Goal: Task Accomplishment & Management: Manage account settings

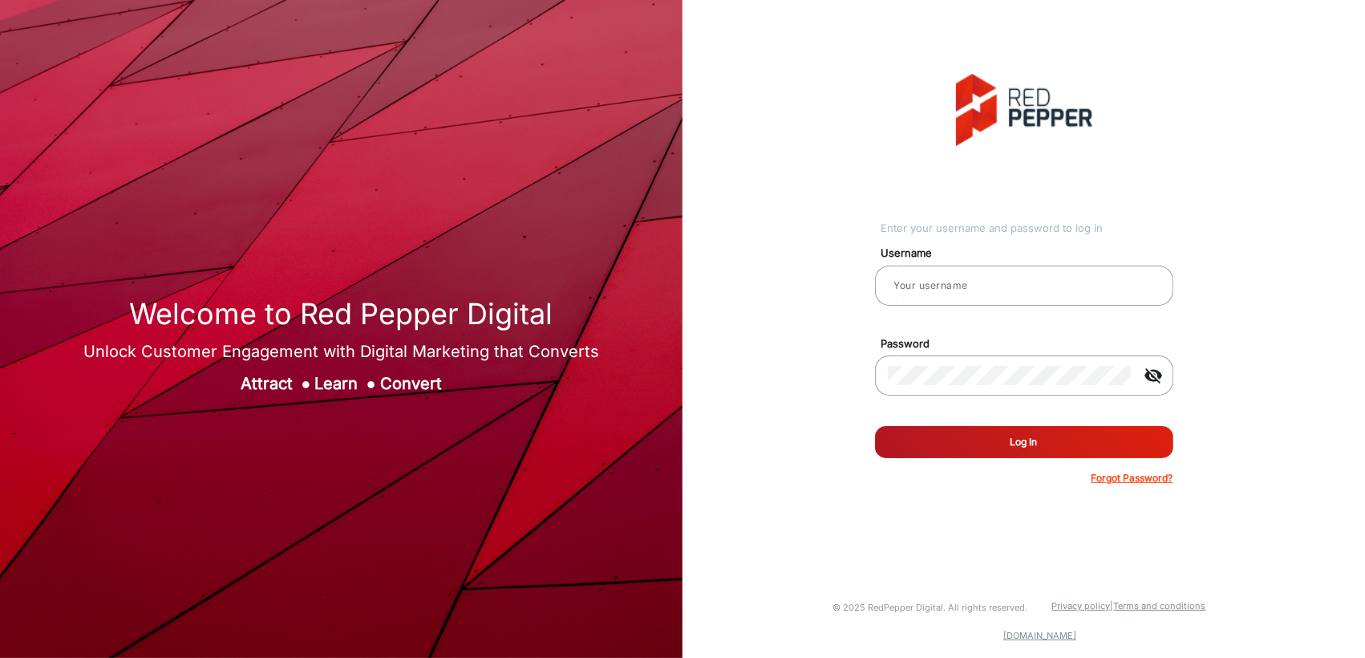
type input "[PERSON_NAME]"
click at [1026, 445] on button "Log In" at bounding box center [1024, 442] width 298 height 32
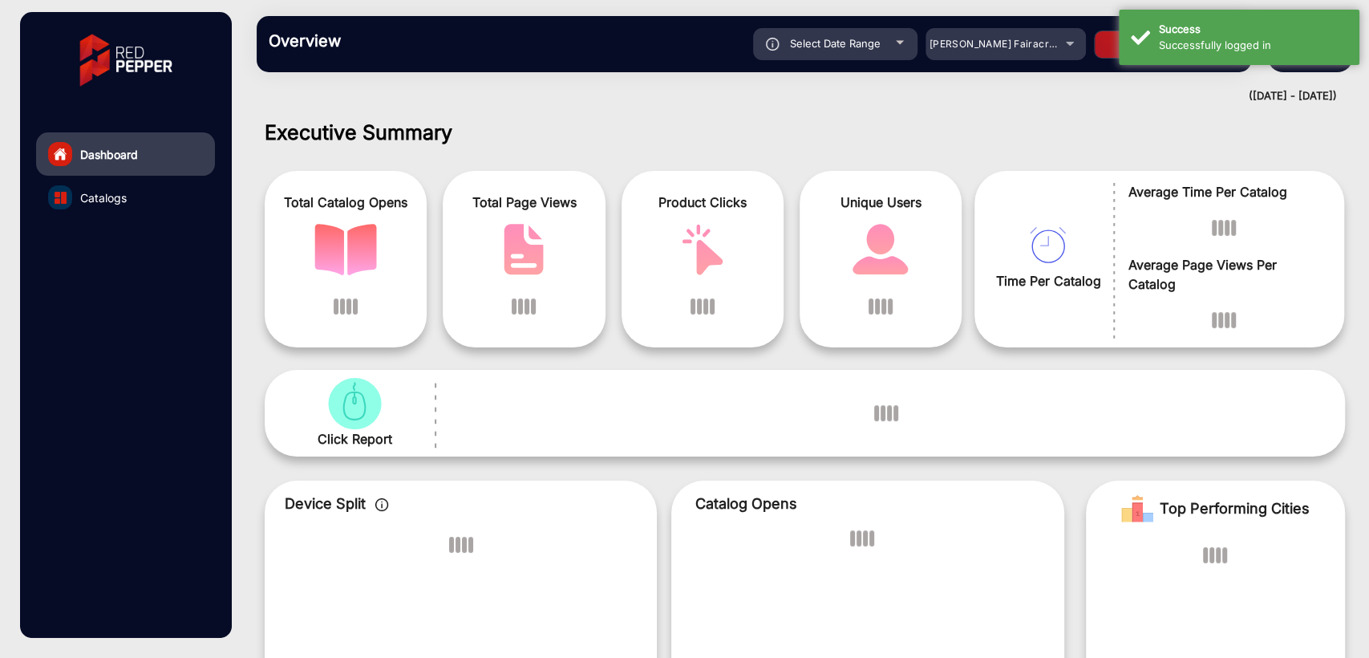
scroll to position [12, 0]
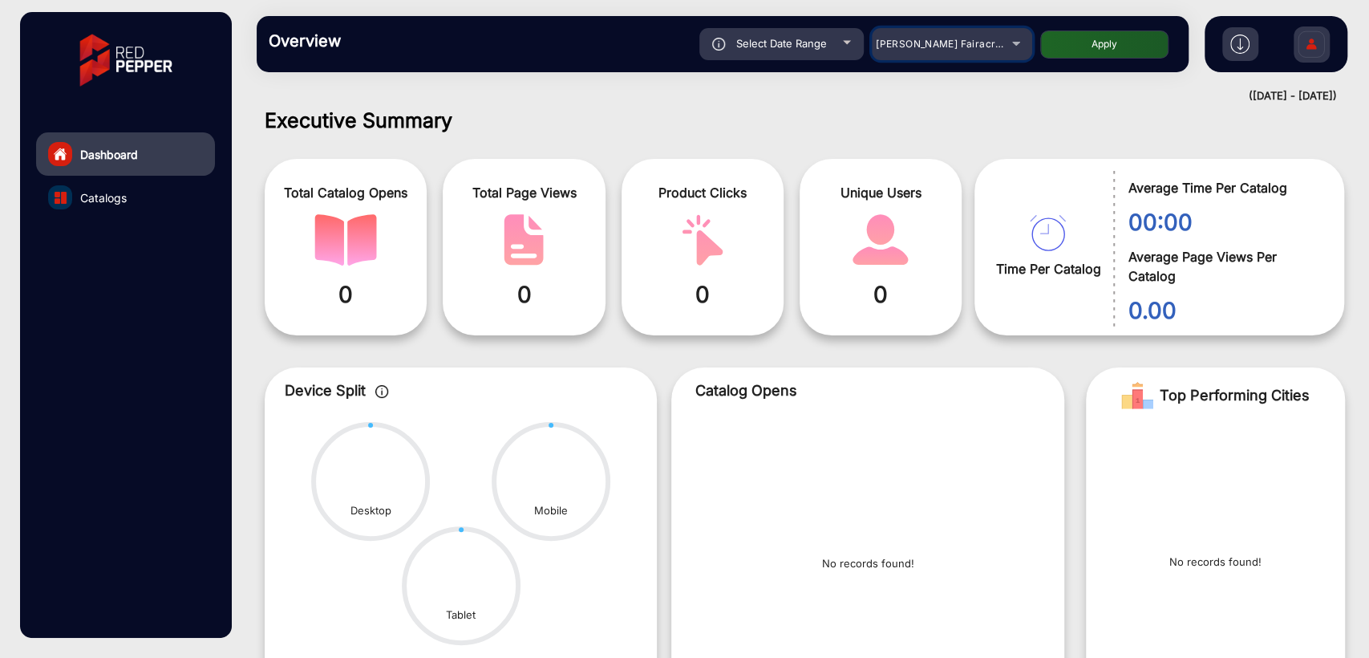
click at [932, 47] on span "[PERSON_NAME] Fairacre Farms" at bounding box center [955, 44] width 159 height 12
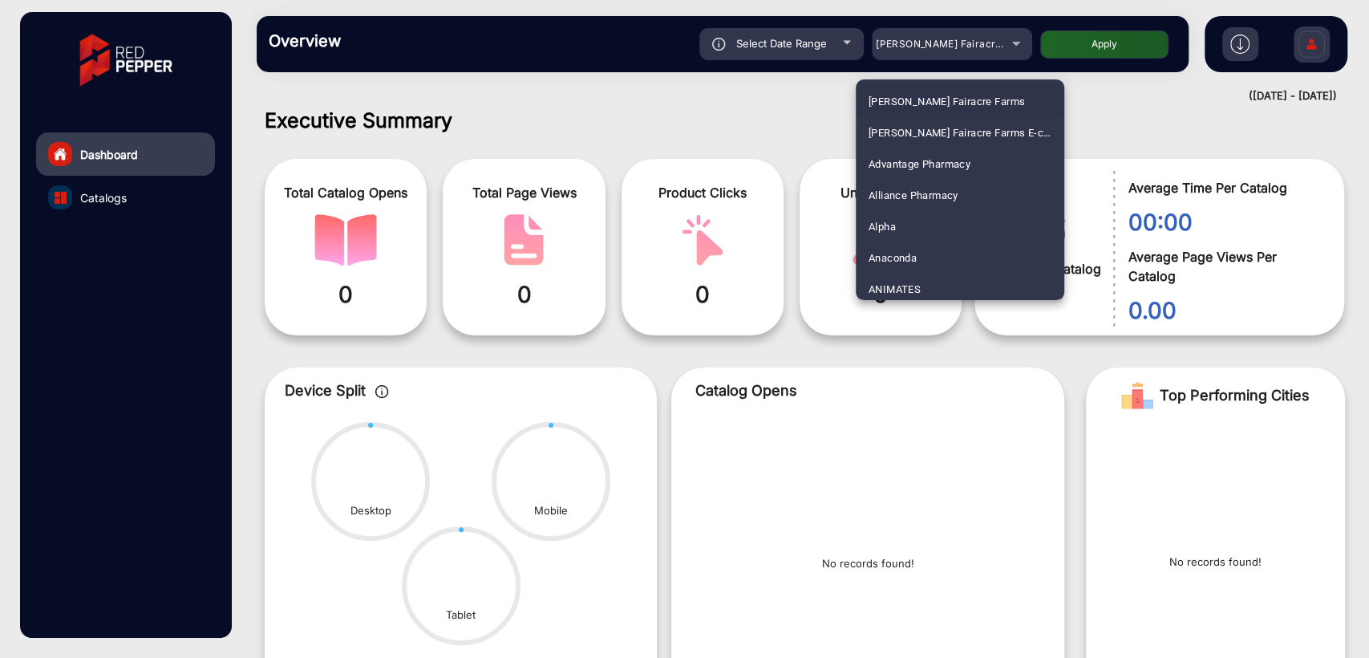
scroll to position [411, 0]
click at [902, 182] on span "Bayfield’s" at bounding box center [892, 191] width 47 height 31
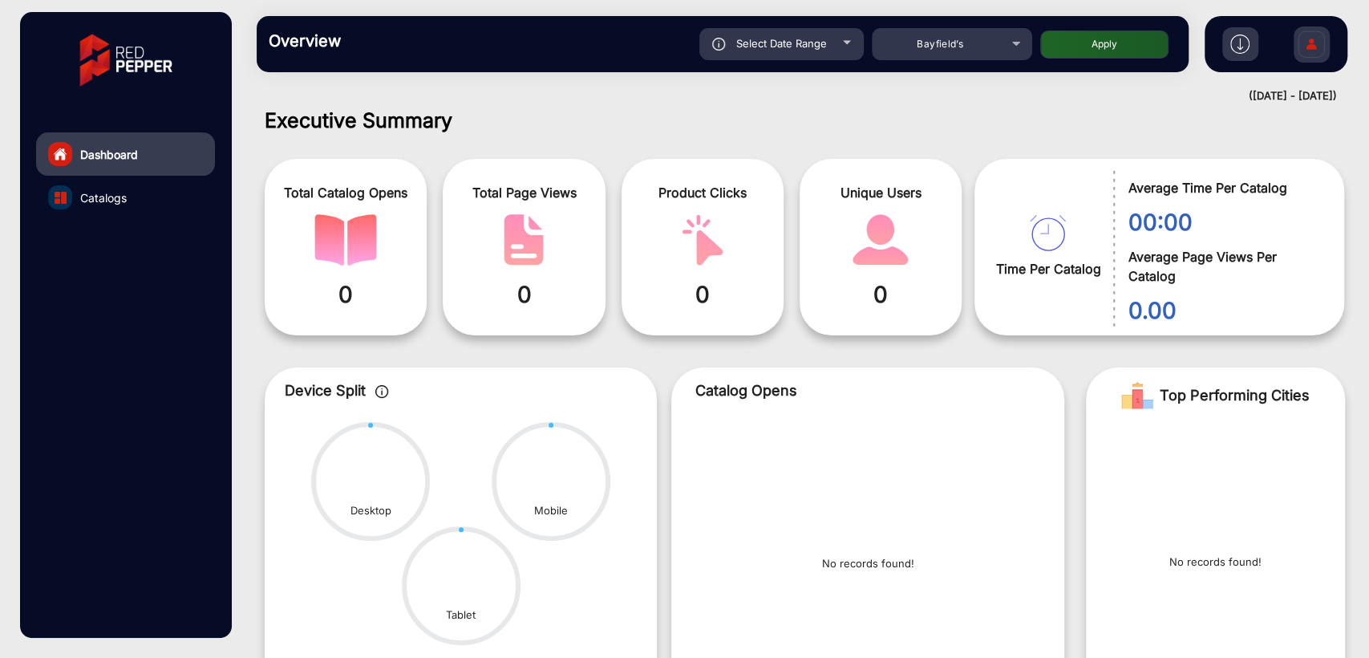
click at [1078, 40] on button "Apply" at bounding box center [1104, 44] width 128 height 28
type input "[DATE]"
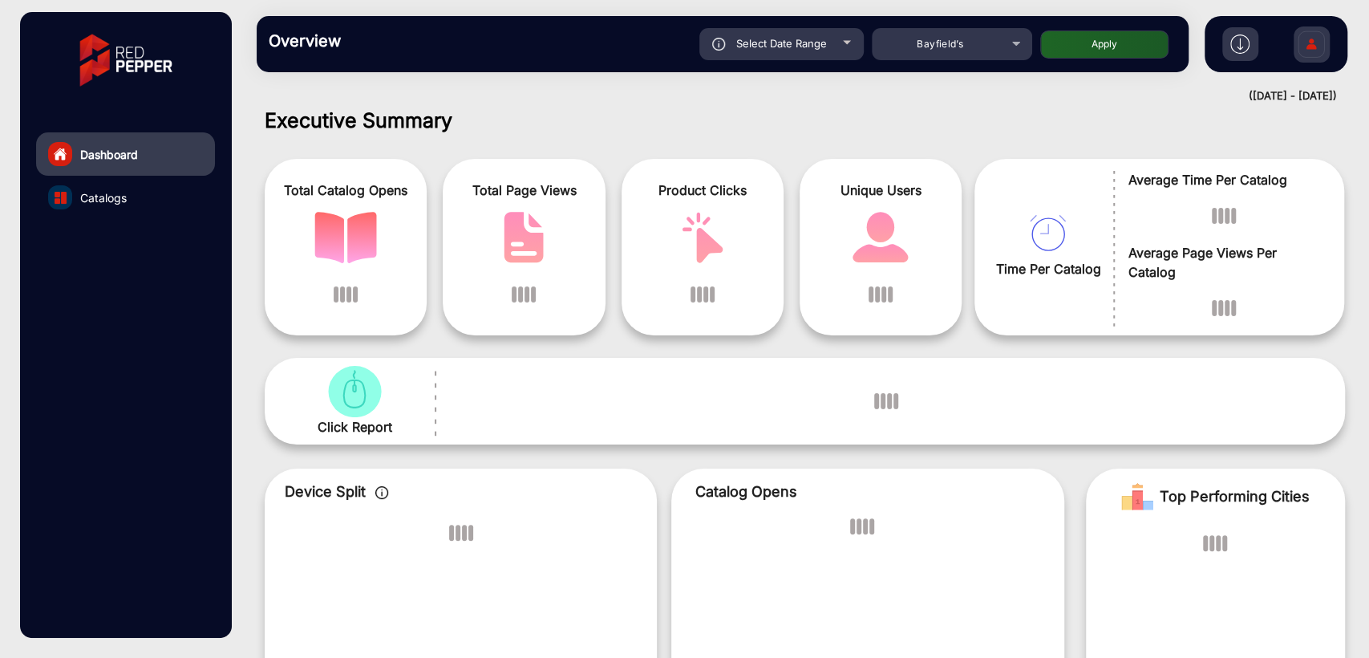
click at [800, 41] on span "Select Date Range" at bounding box center [781, 43] width 91 height 13
type input "[DATE]"
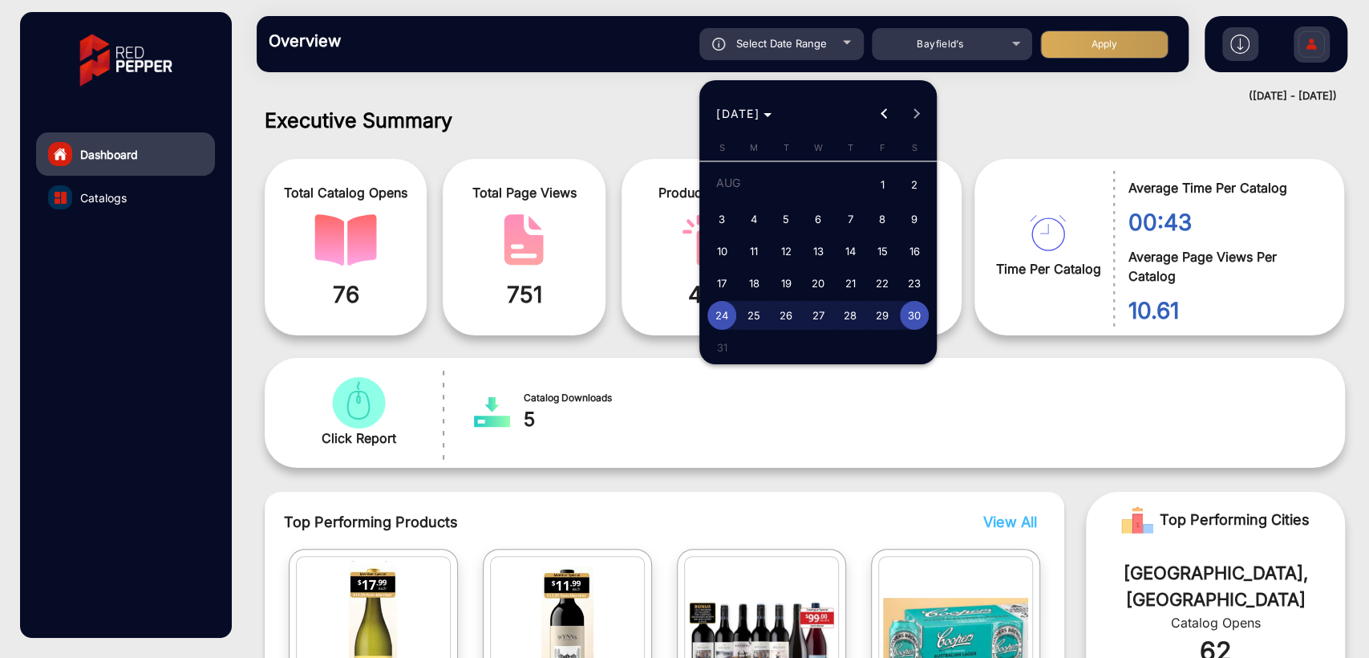
click at [911, 112] on div "[DATE] [DATE]" at bounding box center [818, 114] width 229 height 32
click at [881, 112] on button "Previous month" at bounding box center [885, 114] width 32 height 32
click at [918, 111] on span "Next month" at bounding box center [917, 114] width 32 height 32
click at [918, 111] on div "[DATE] [DATE]" at bounding box center [818, 114] width 229 height 32
click at [882, 183] on span "1" at bounding box center [882, 185] width 29 height 33
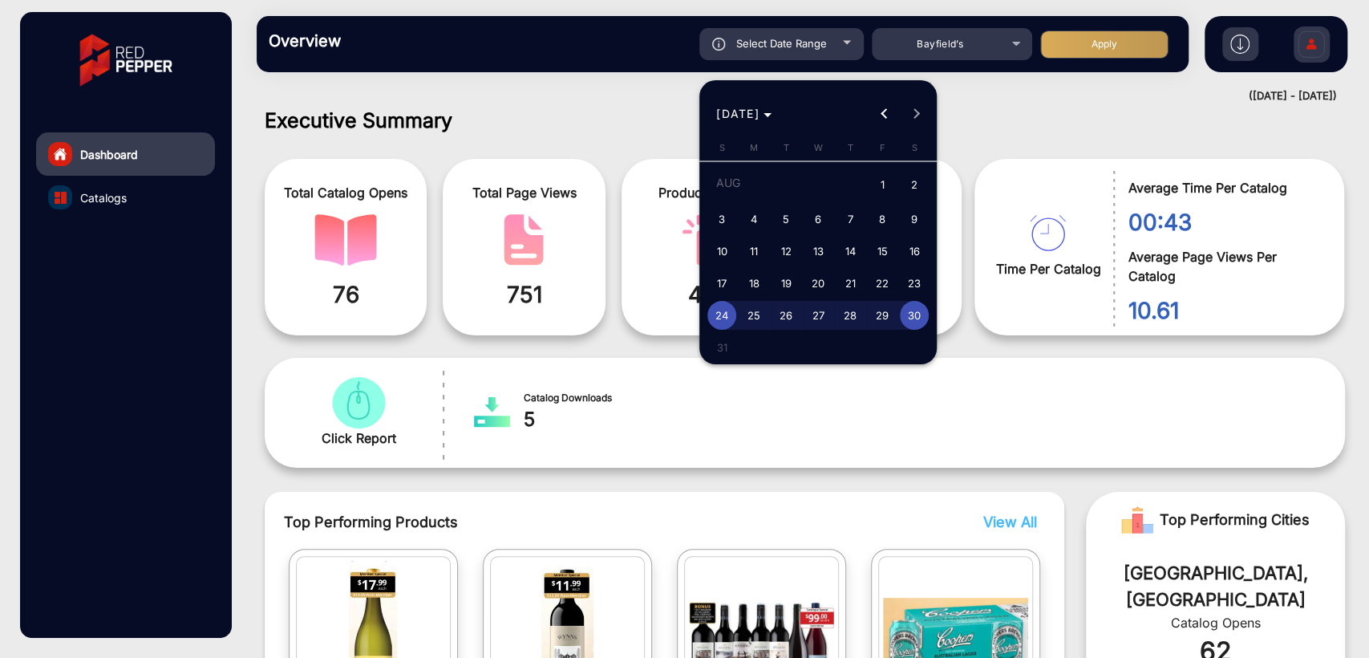
type input "[DATE]"
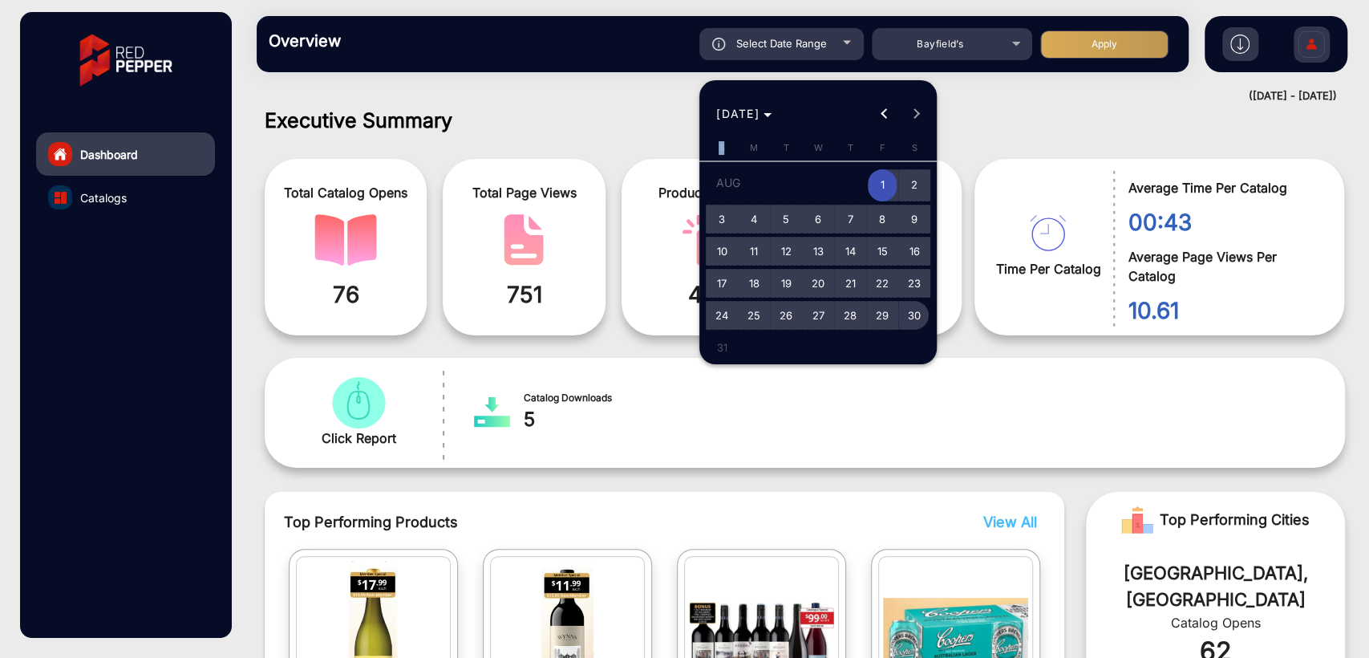
click at [905, 310] on span "30" at bounding box center [914, 315] width 29 height 29
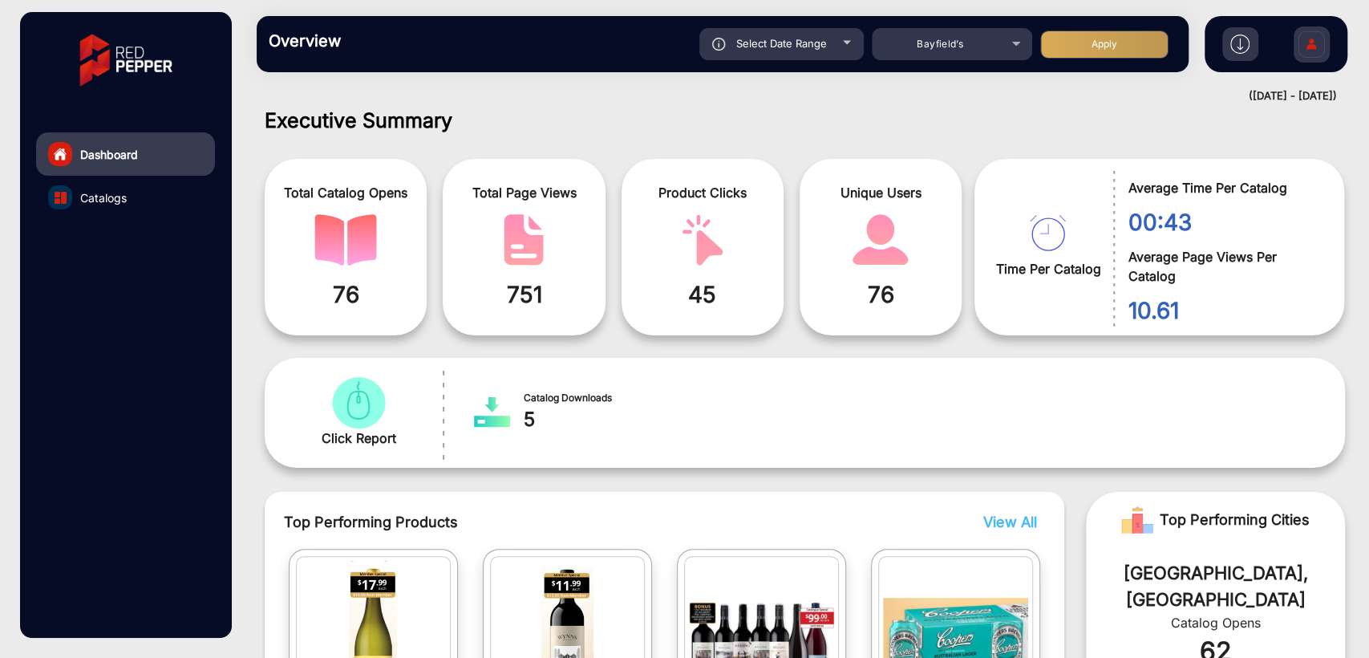
type input "[DATE]"
click at [1106, 50] on button "Apply" at bounding box center [1104, 44] width 128 height 28
type input "[DATE]"
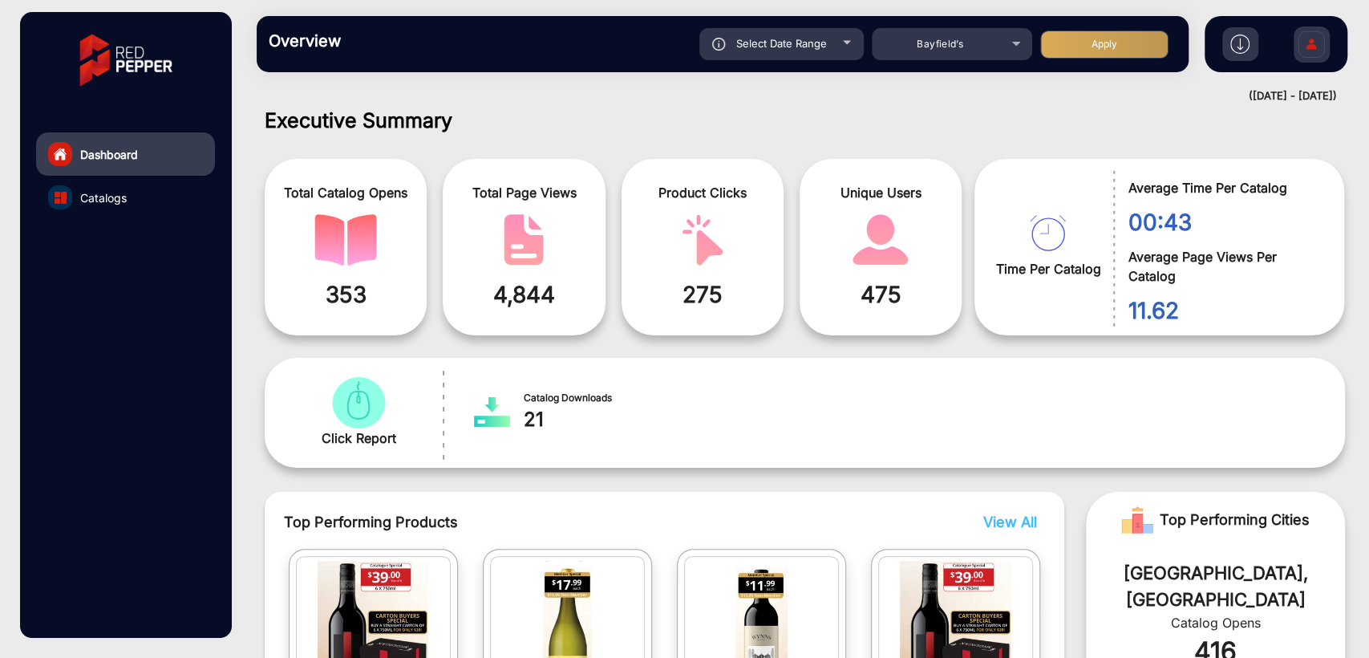
click at [748, 42] on span "Select Date Range" at bounding box center [781, 43] width 91 height 13
type input "[DATE]"
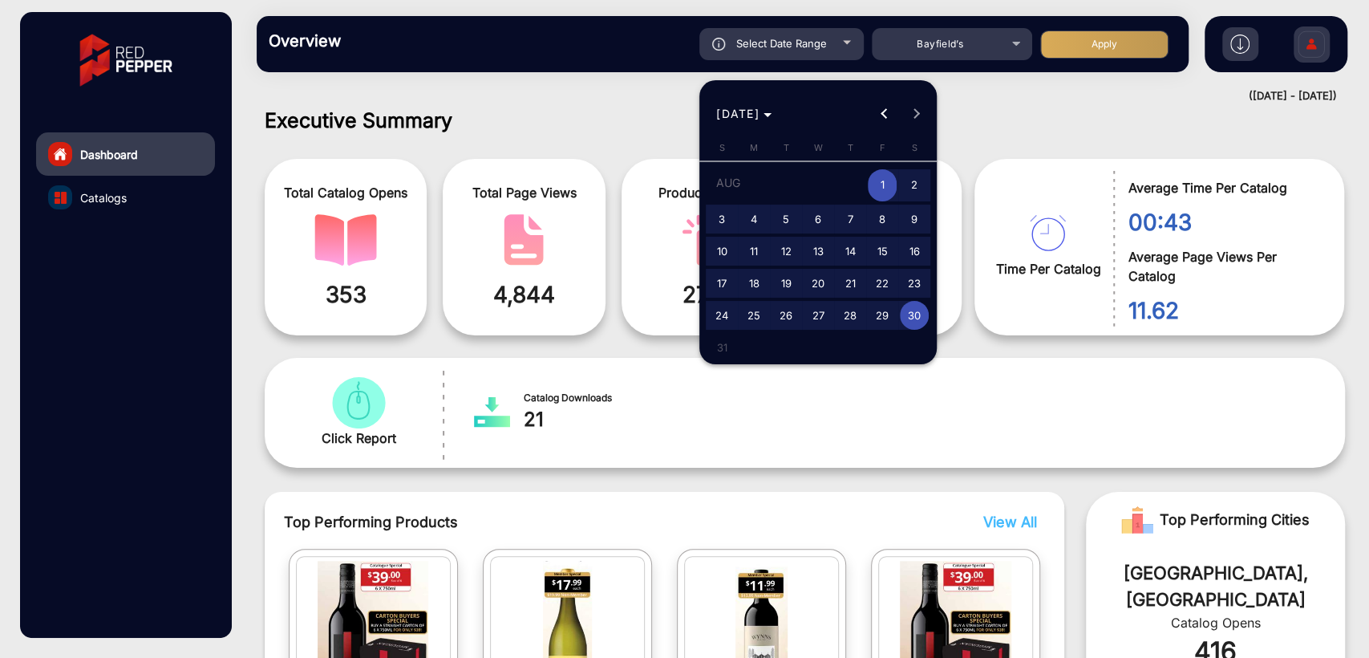
click at [996, 156] on div at bounding box center [684, 329] width 1369 height 658
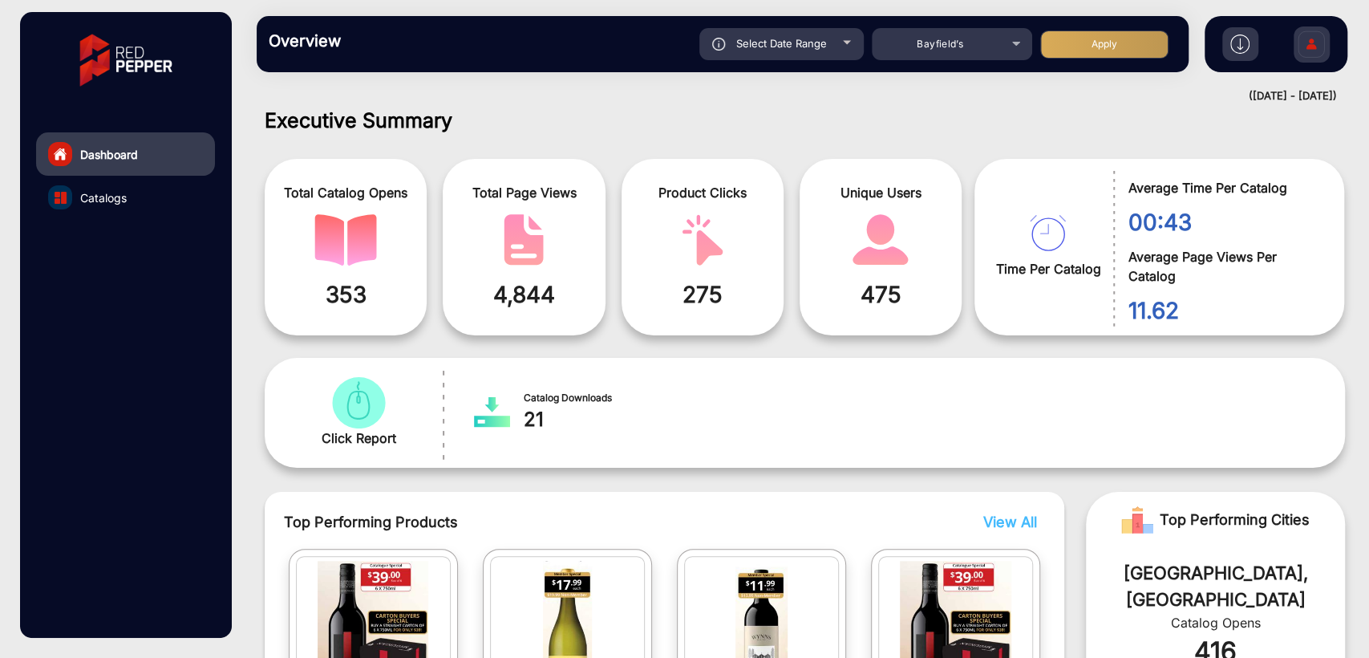
click at [1091, 50] on button "Apply" at bounding box center [1104, 44] width 128 height 28
type input "[DATE]"
click at [96, 205] on body "Dashboard Catalogs Overview Reports Understand what makes your customers tick a…" at bounding box center [684, 329] width 1369 height 658
click at [140, 205] on link "Catalogs" at bounding box center [125, 197] width 179 height 43
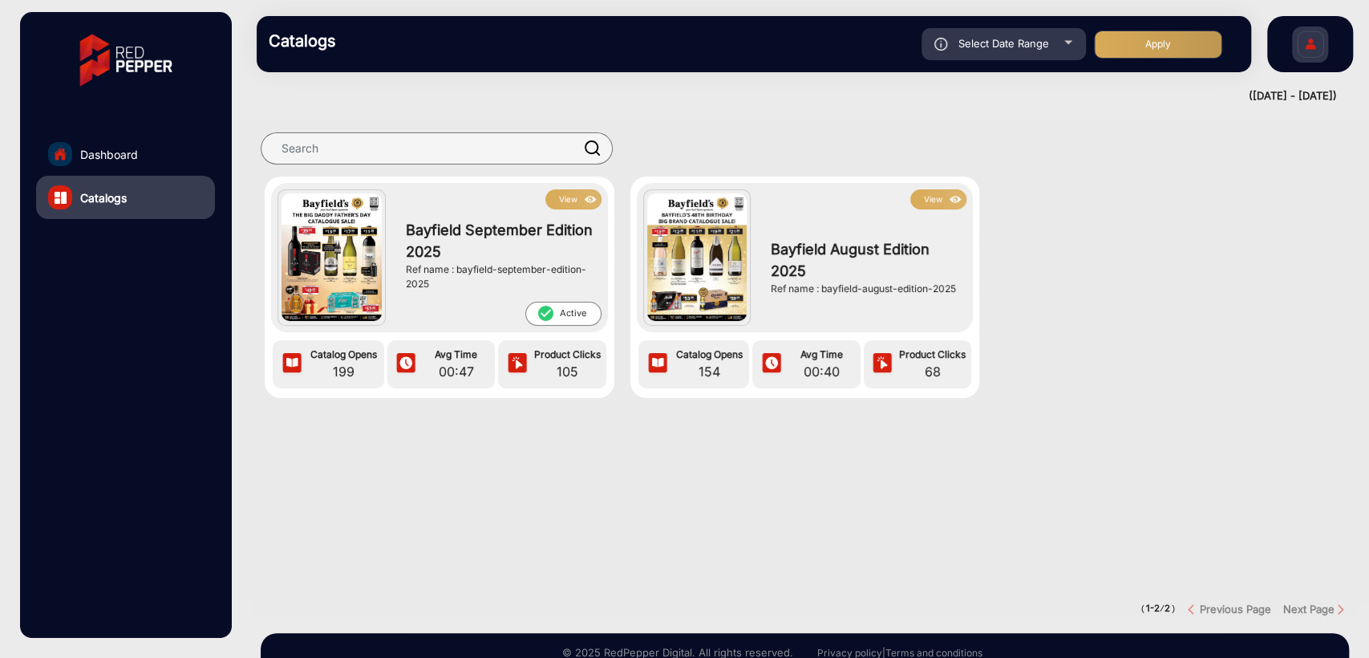
drag, startPoint x: 821, startPoint y: 292, endPoint x: 965, endPoint y: 290, distance: 144.4
click at [965, 290] on div "View Bayfield August Edition 2025 Ref name : bayfield-august-edition-2025" at bounding box center [805, 257] width 337 height 149
copy div "bayfield-august-edition-2025"
click at [101, 150] on span "Dashboard" at bounding box center [109, 154] width 58 height 17
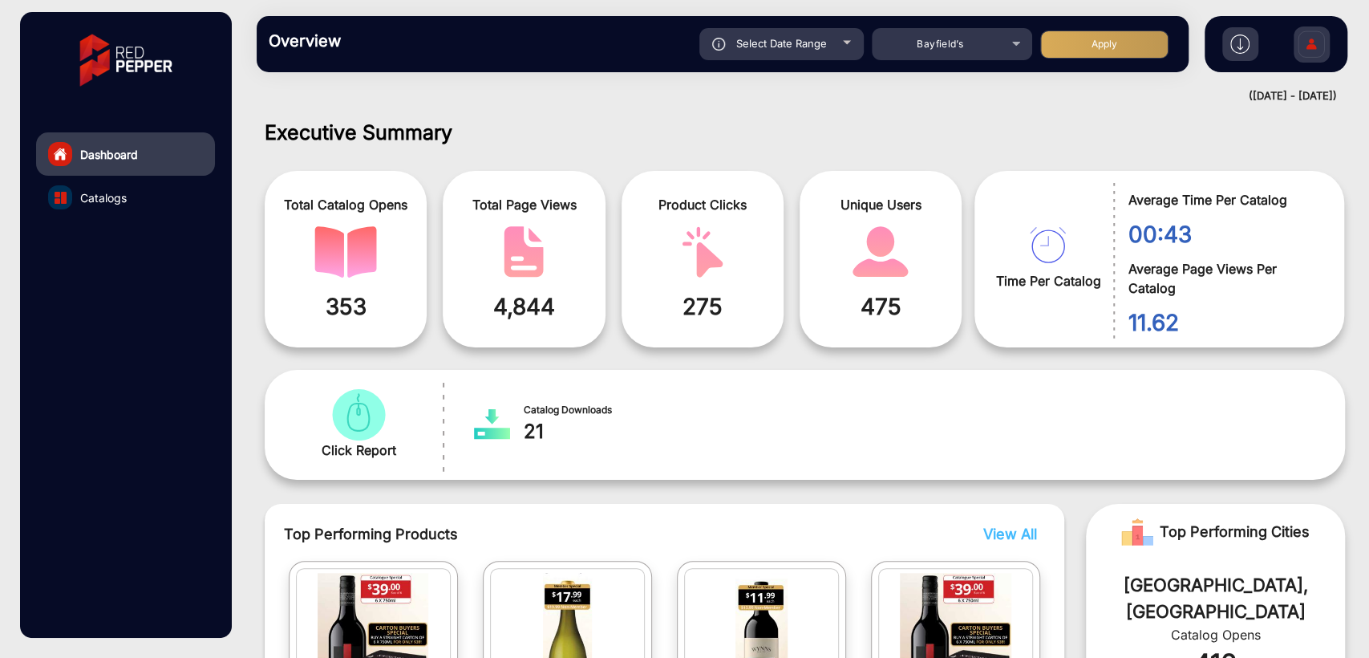
scroll to position [12, 0]
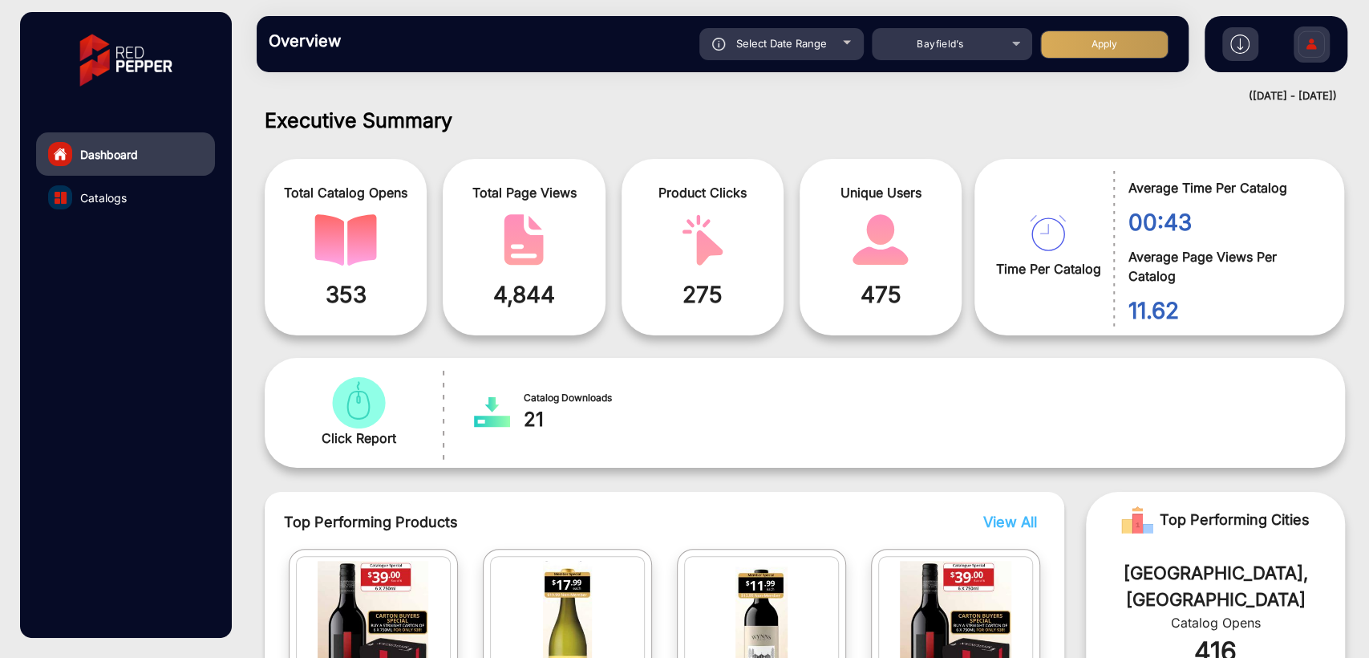
click at [778, 34] on div "Select Date Range" at bounding box center [782, 44] width 164 height 32
type input "[DATE]"
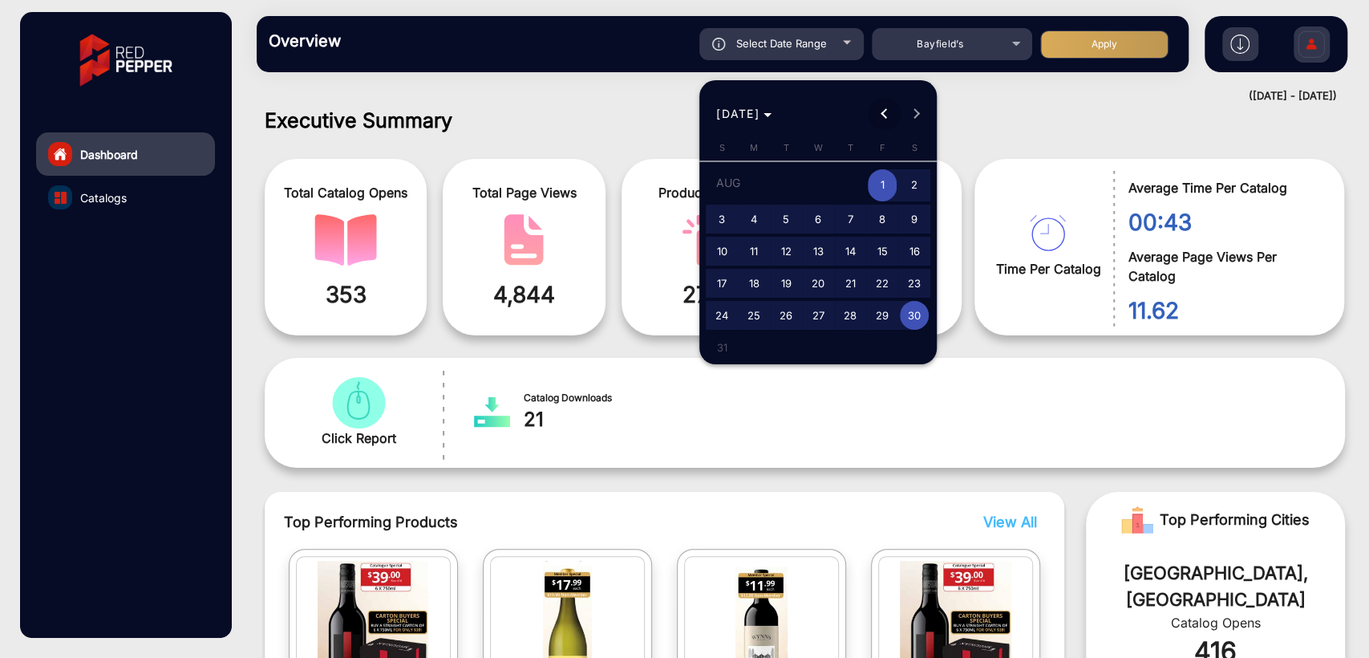
click at [885, 111] on button "Previous month" at bounding box center [885, 114] width 32 height 32
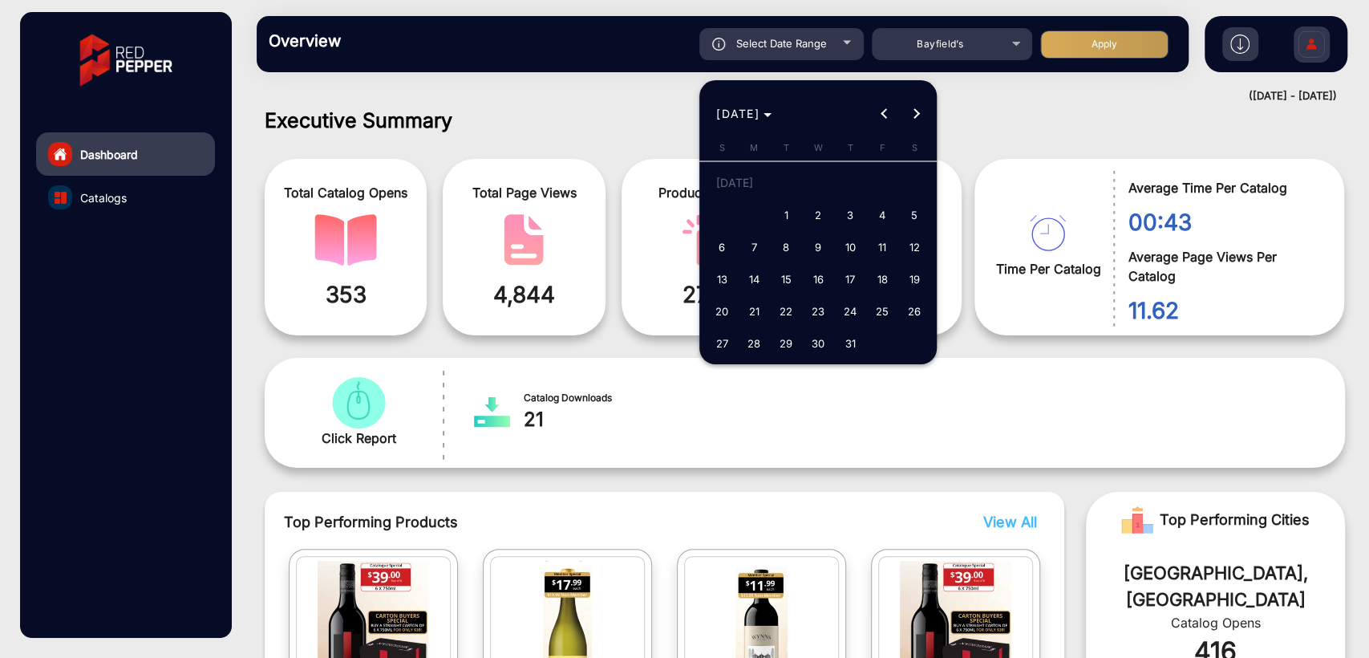
click at [778, 220] on span "1" at bounding box center [786, 215] width 29 height 29
type input "[DATE]"
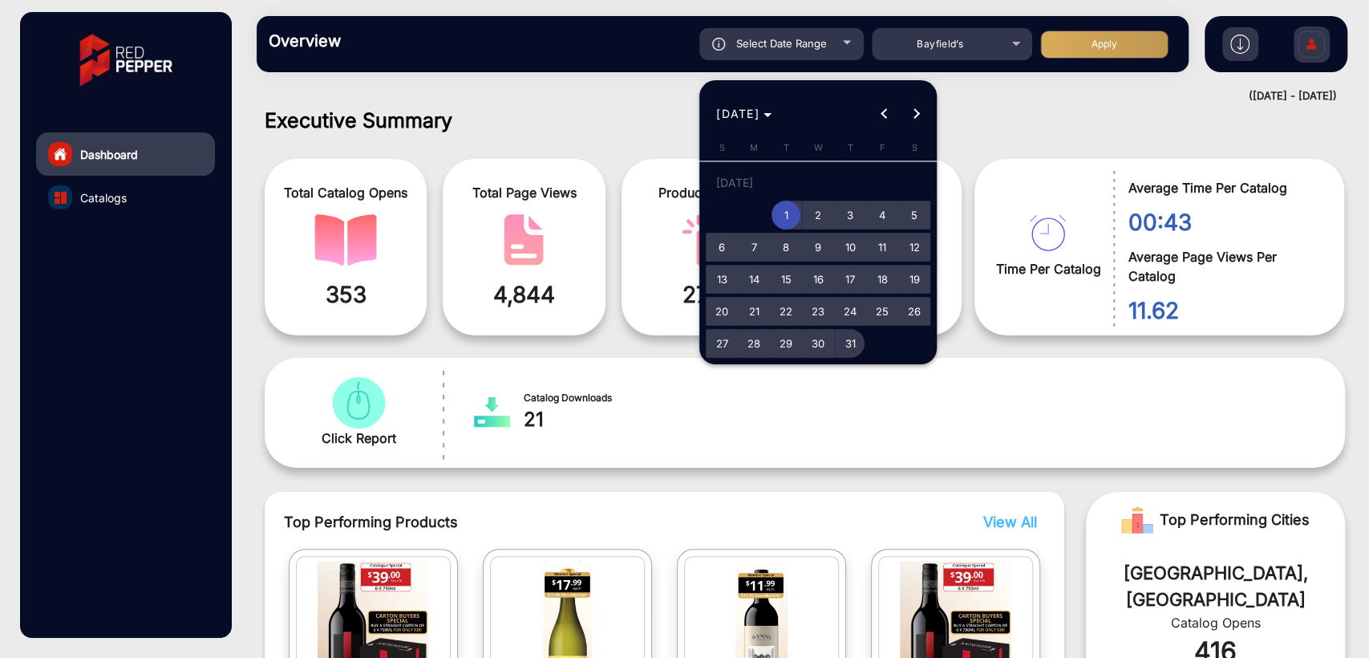
click at [846, 331] on span "31" at bounding box center [850, 343] width 29 height 29
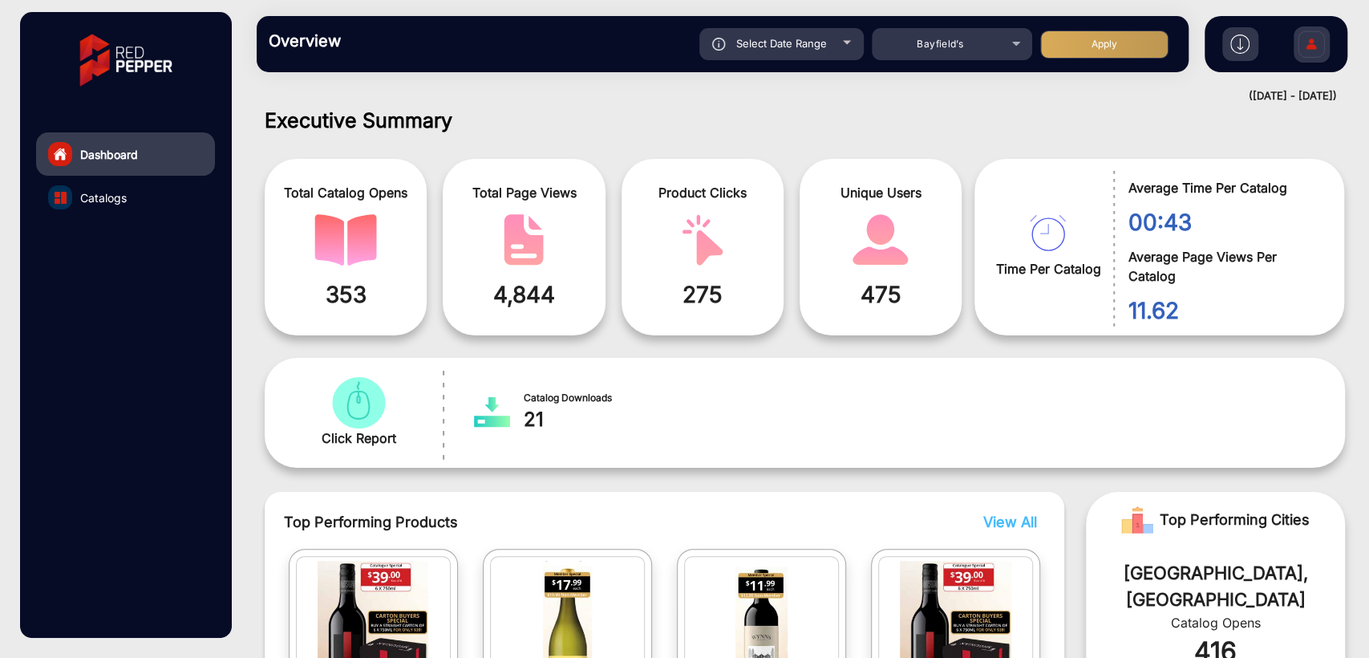
type input "[DATE]"
click at [1056, 43] on button "Apply" at bounding box center [1104, 44] width 128 height 28
type input "[DATE]"
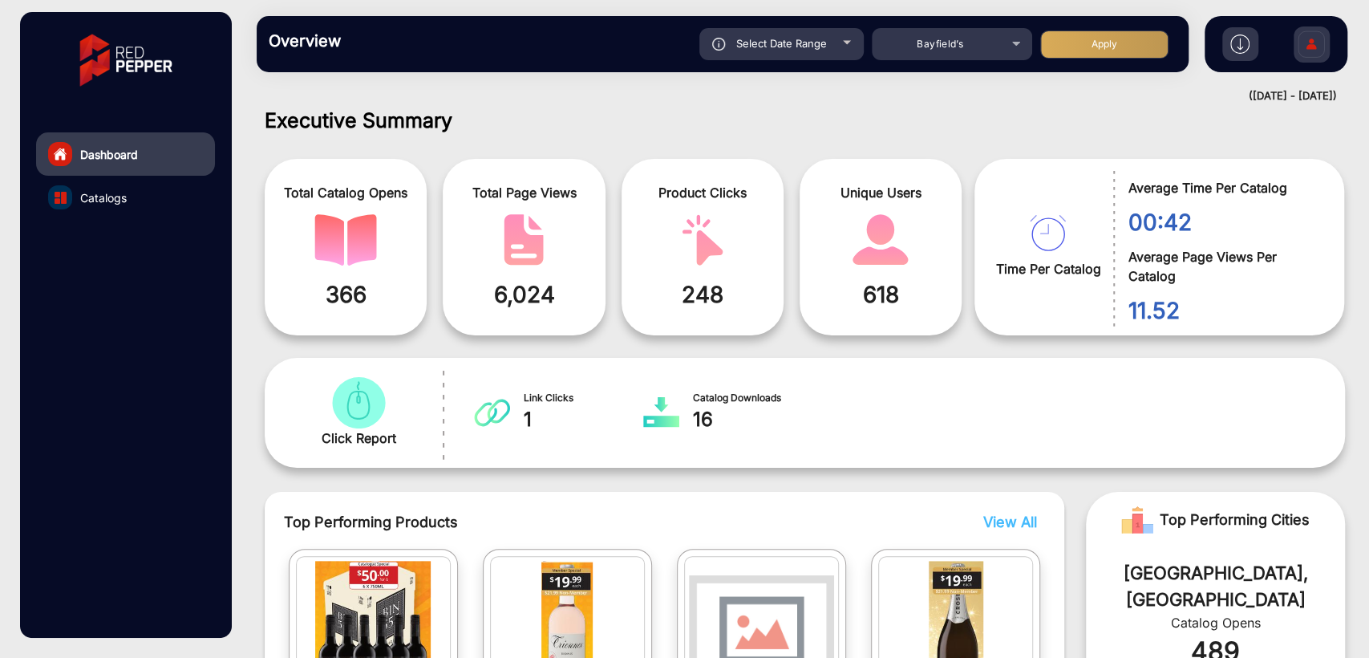
click at [113, 200] on span "Catalogs" at bounding box center [103, 197] width 47 height 17
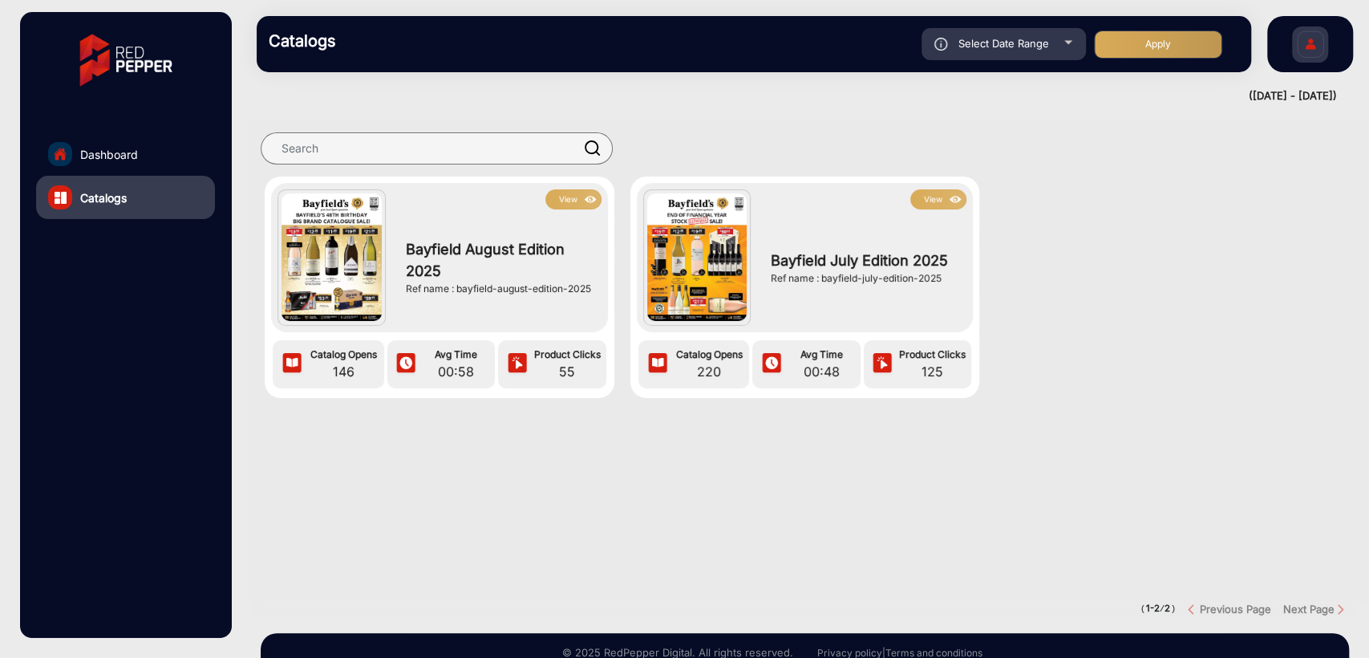
drag, startPoint x: 821, startPoint y: 278, endPoint x: 961, endPoint y: 273, distance: 139.7
click at [961, 273] on div "Bayfield July Edition 2025 Ref name : bayfield-july-edition-2025" at bounding box center [865, 267] width 204 height 116
copy div "bayfield-july-edition-2025"
click at [943, 202] on button "View" at bounding box center [939, 199] width 56 height 20
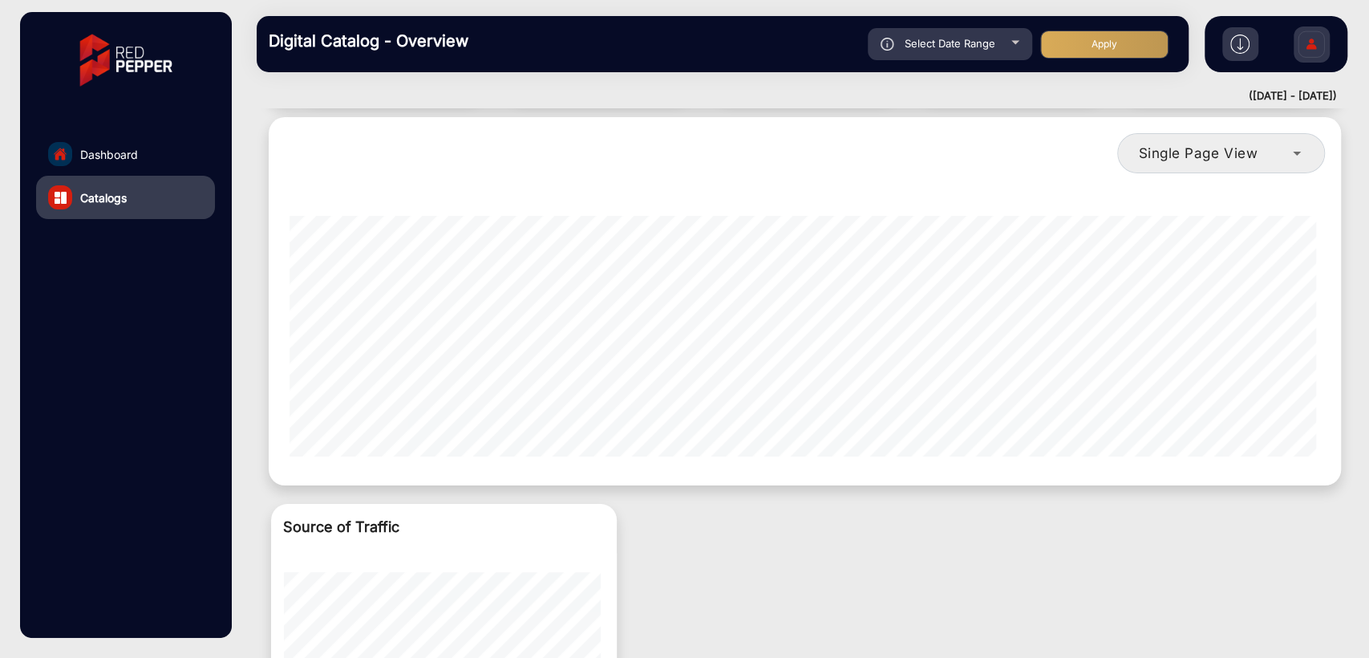
scroll to position [845, 0]
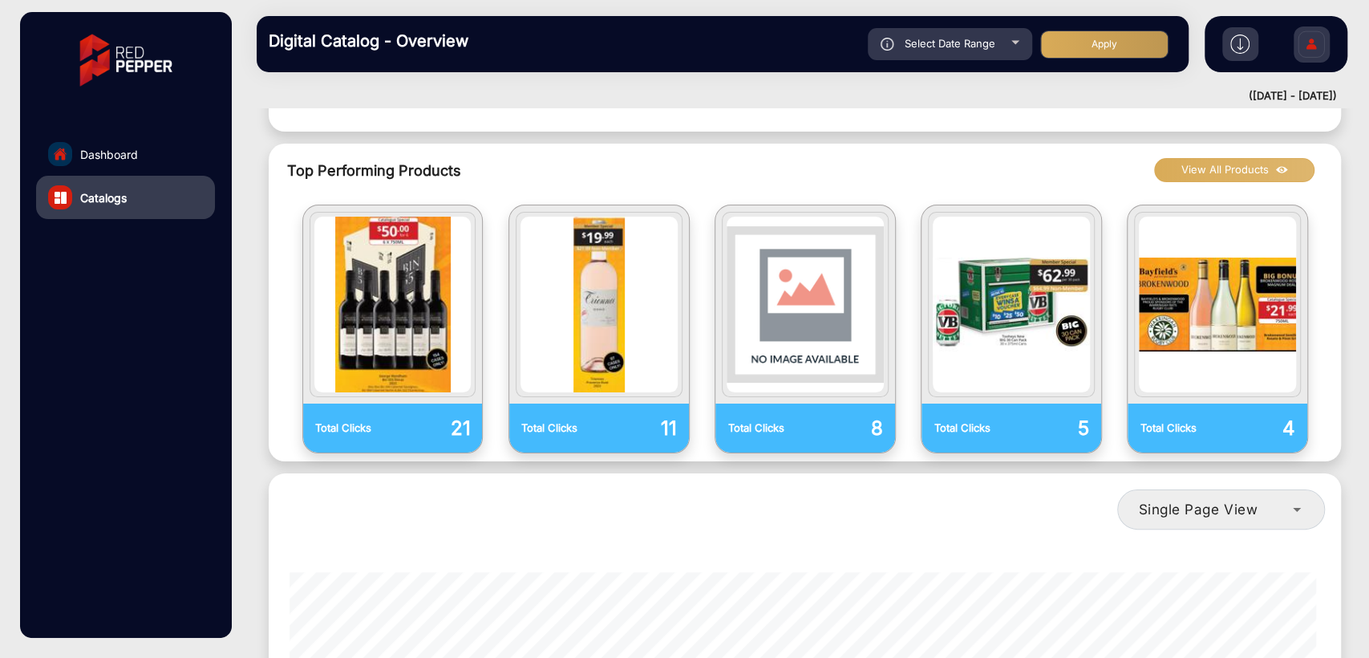
click at [1207, 158] on button "View All Products" at bounding box center [1234, 170] width 160 height 24
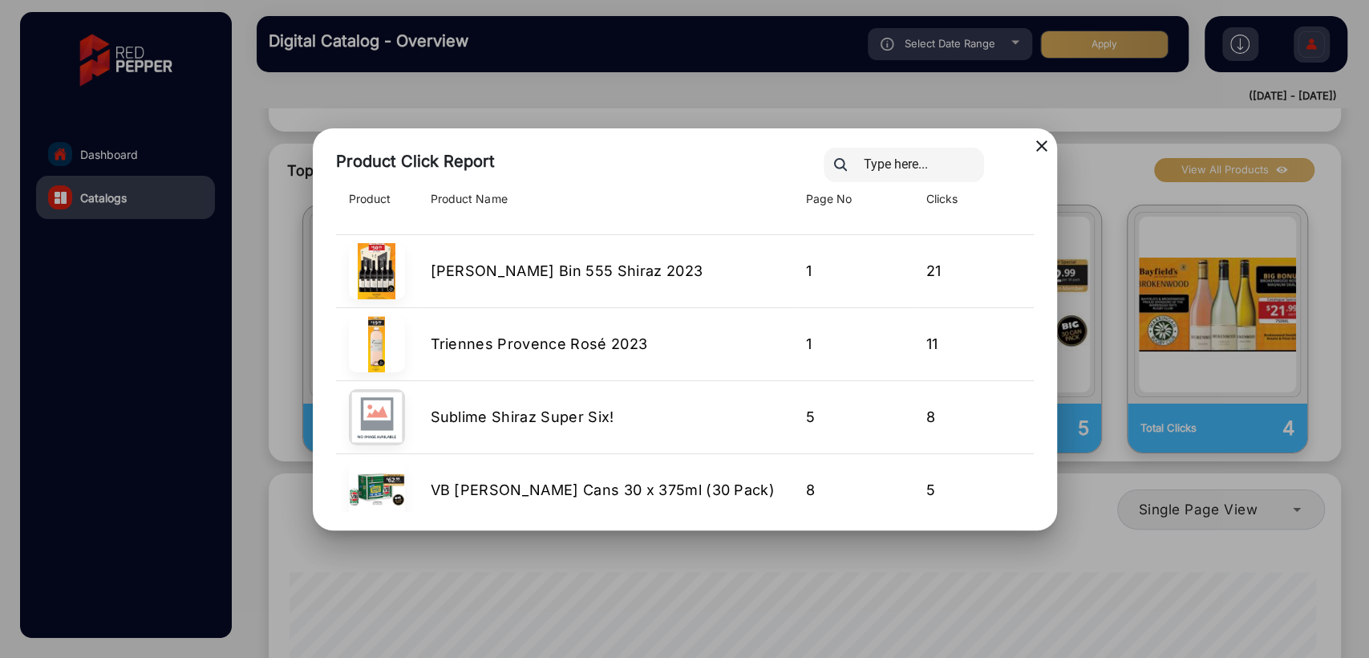
click at [1038, 143] on mat-icon "close" at bounding box center [1041, 145] width 19 height 19
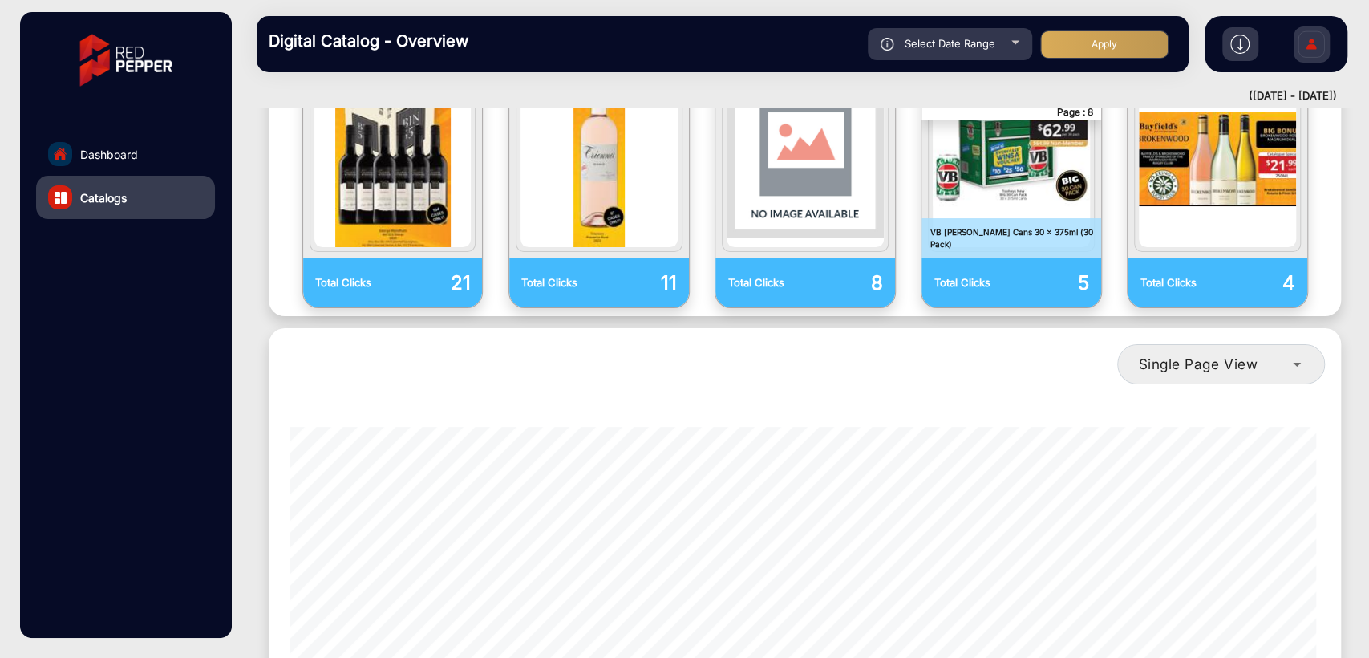
scroll to position [1082, 0]
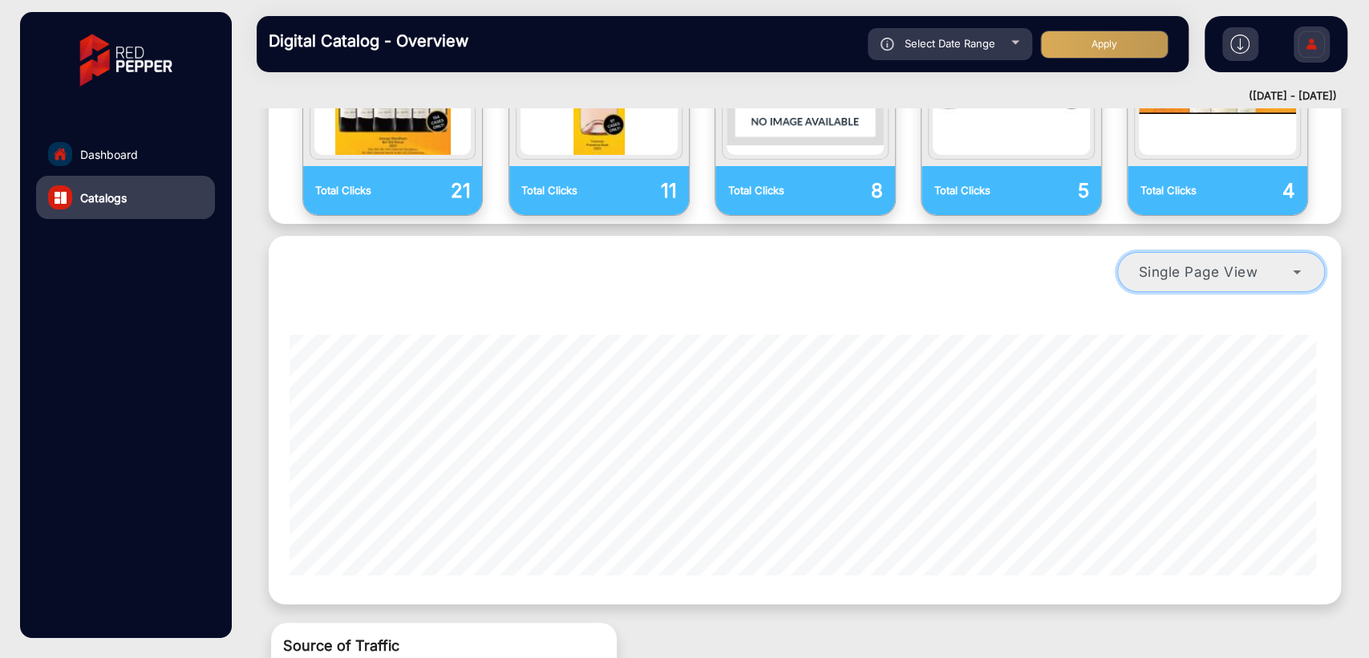
click at [1258, 254] on mat-select "Single Page View" at bounding box center [1221, 272] width 208 height 40
click at [1245, 263] on span "Single Page View" at bounding box center [1198, 271] width 120 height 17
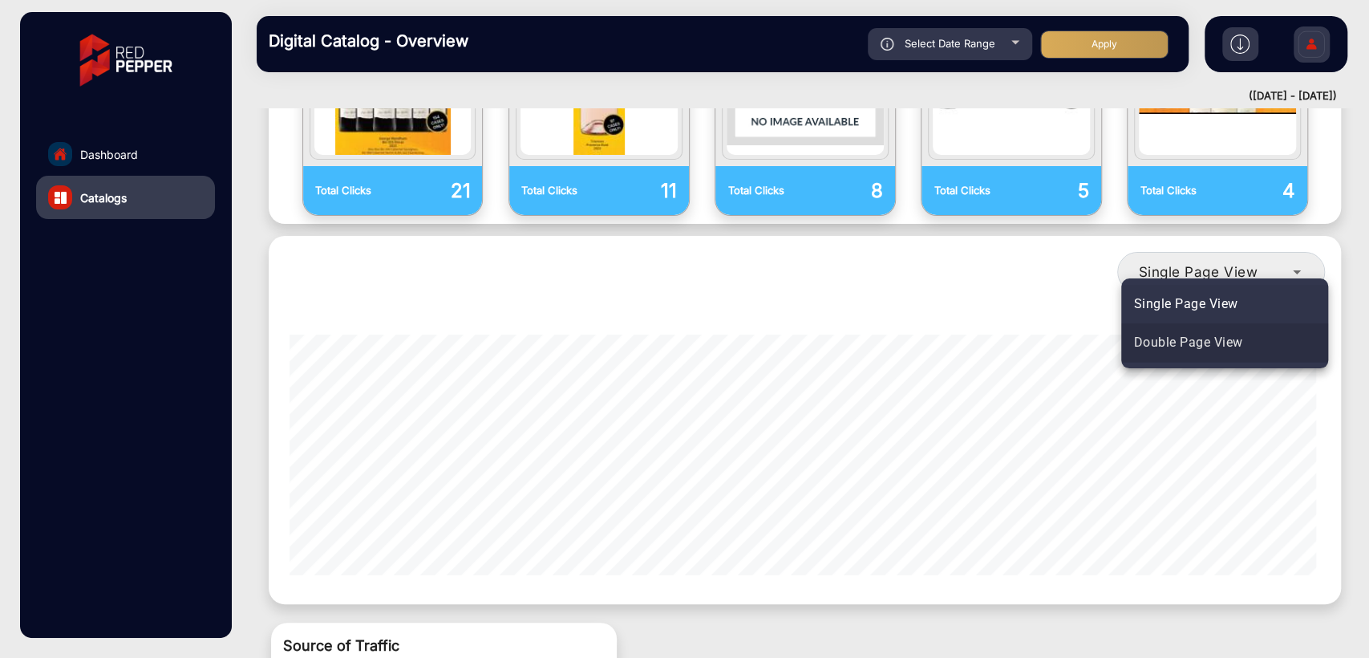
click at [1259, 333] on mat-option "Double Page View" at bounding box center [1225, 342] width 207 height 39
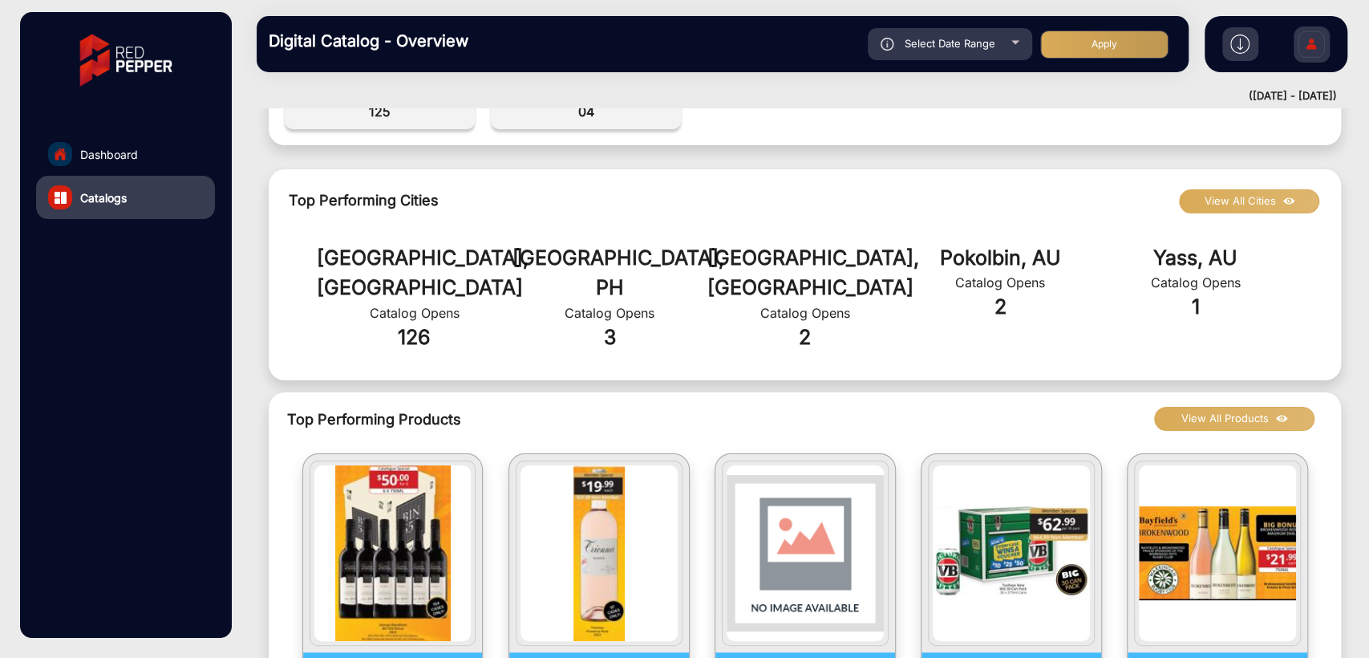
scroll to position [0, 0]
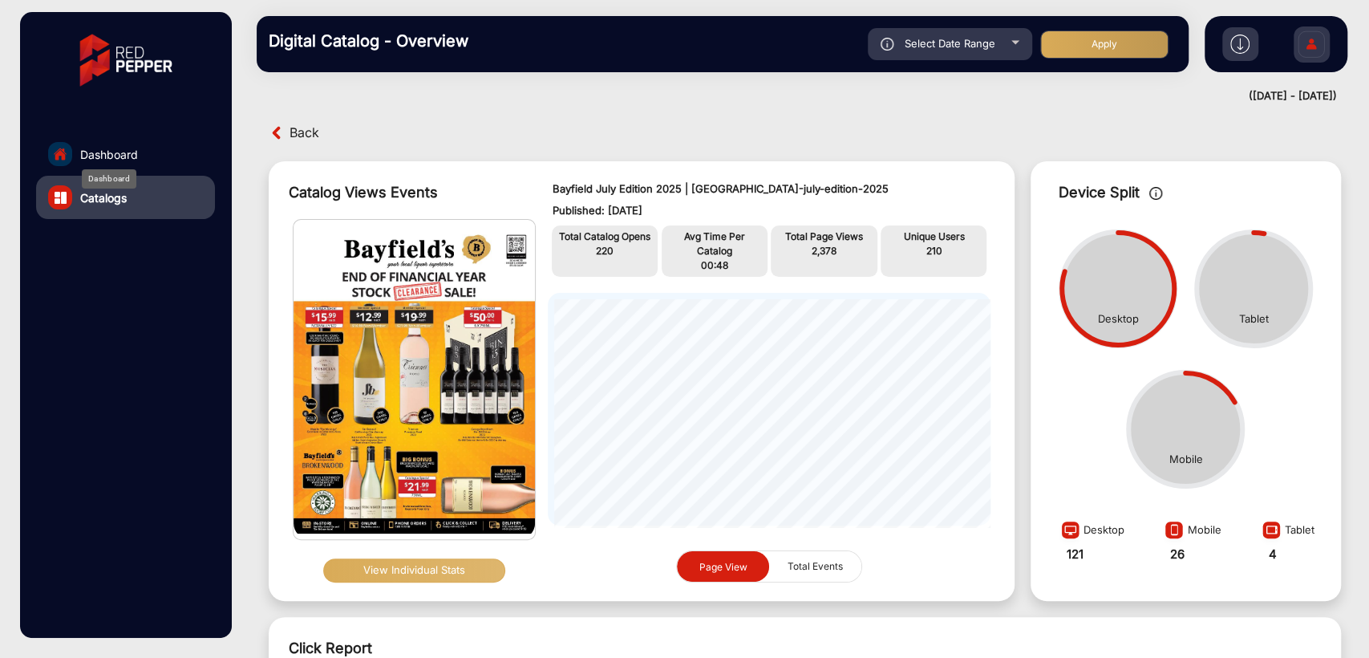
click at [103, 148] on span "Dashboard" at bounding box center [109, 154] width 58 height 17
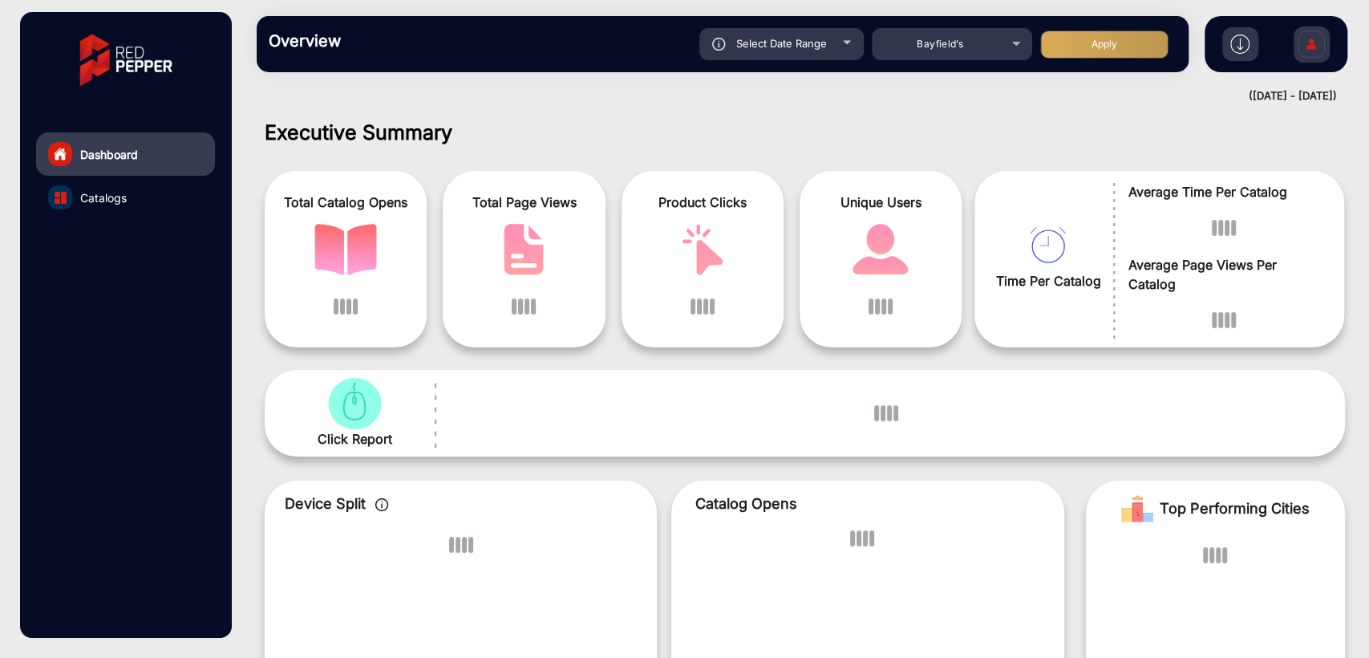
scroll to position [12, 0]
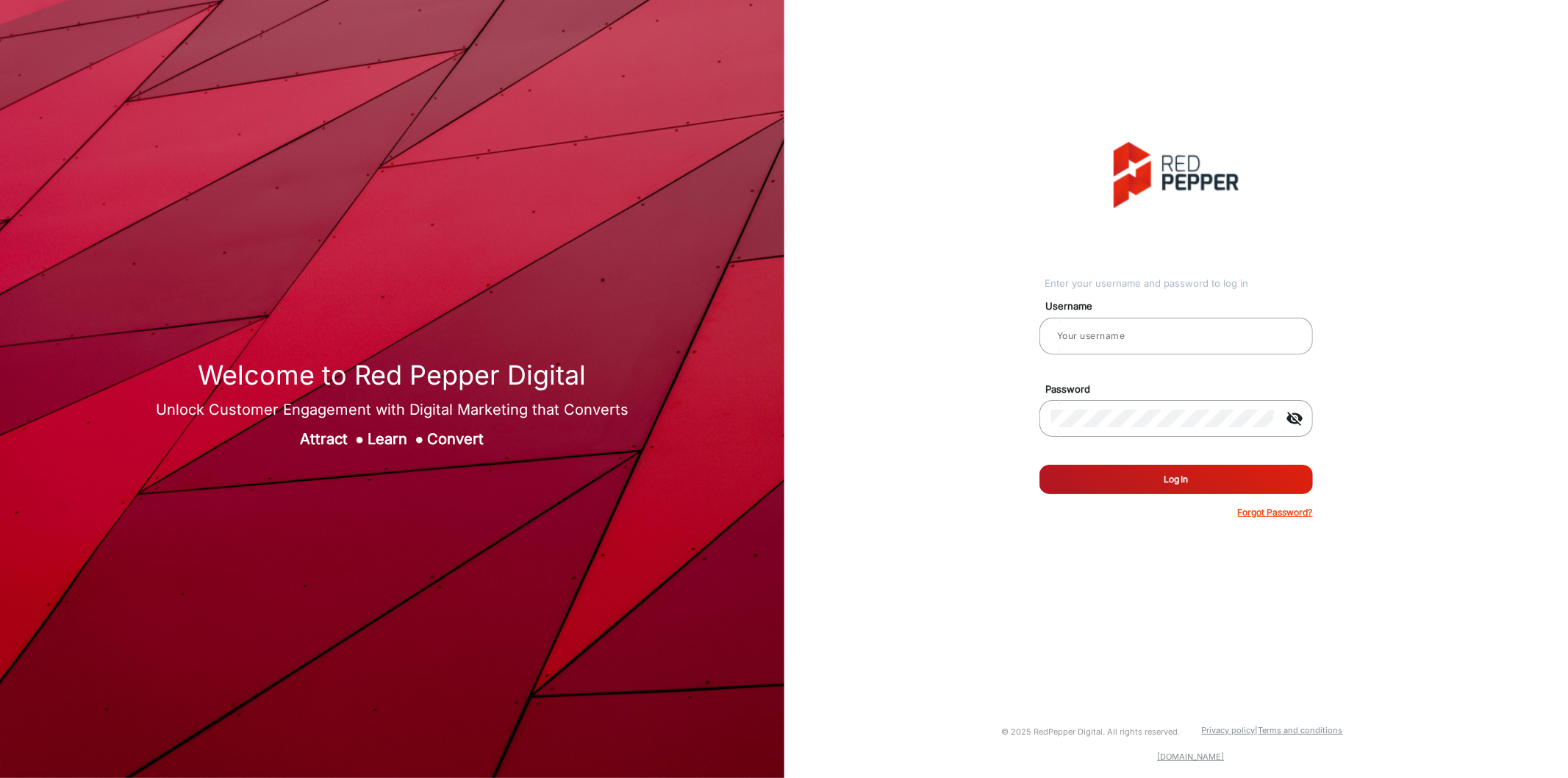
type input "[PERSON_NAME]"
click at [1138, 479] on button "Log In" at bounding box center [1176, 479] width 273 height 29
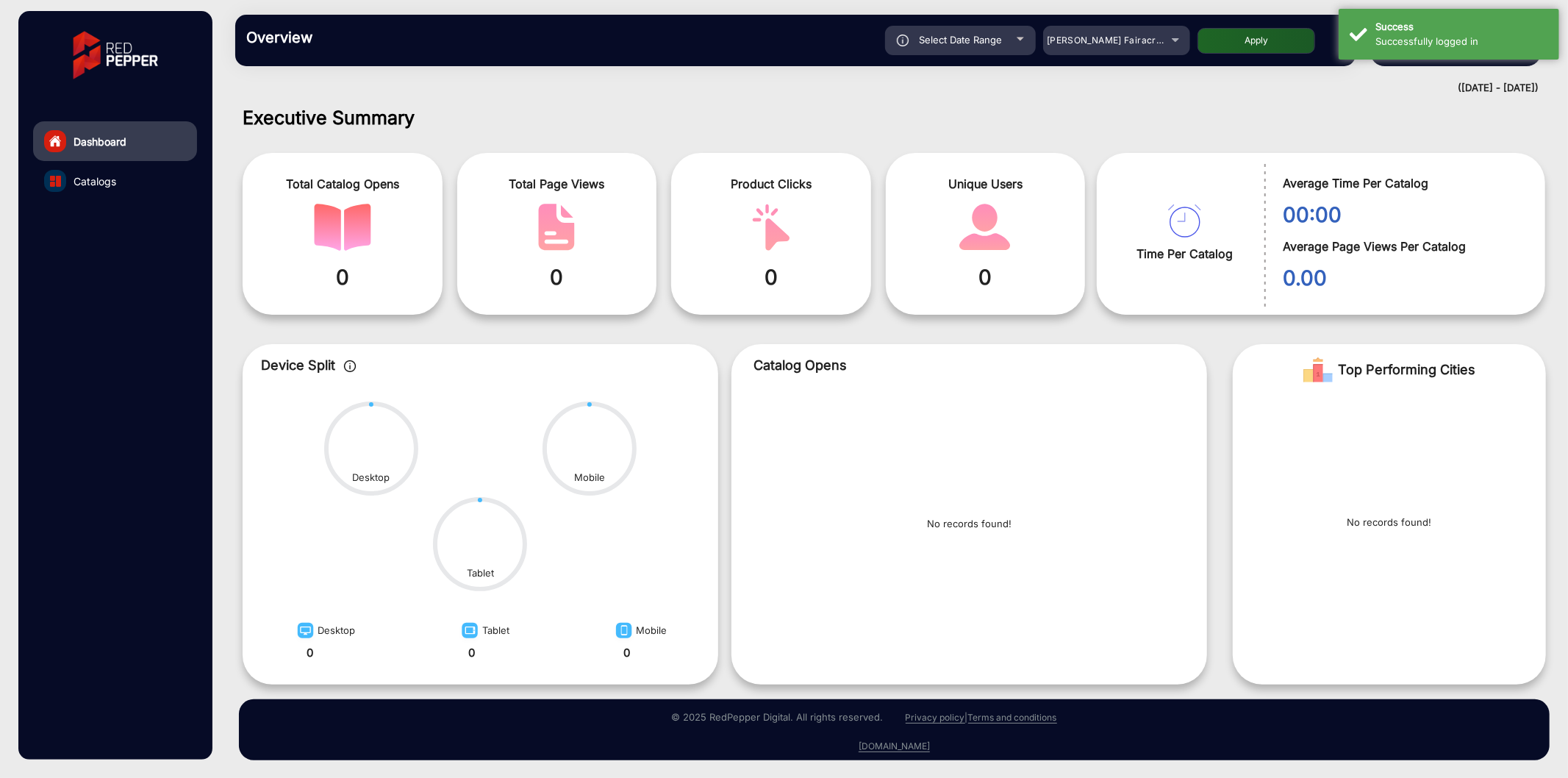
scroll to position [3, 0]
click at [1100, 46] on div "[PERSON_NAME] Fairacre Farms" at bounding box center [1105, 39] width 117 height 17
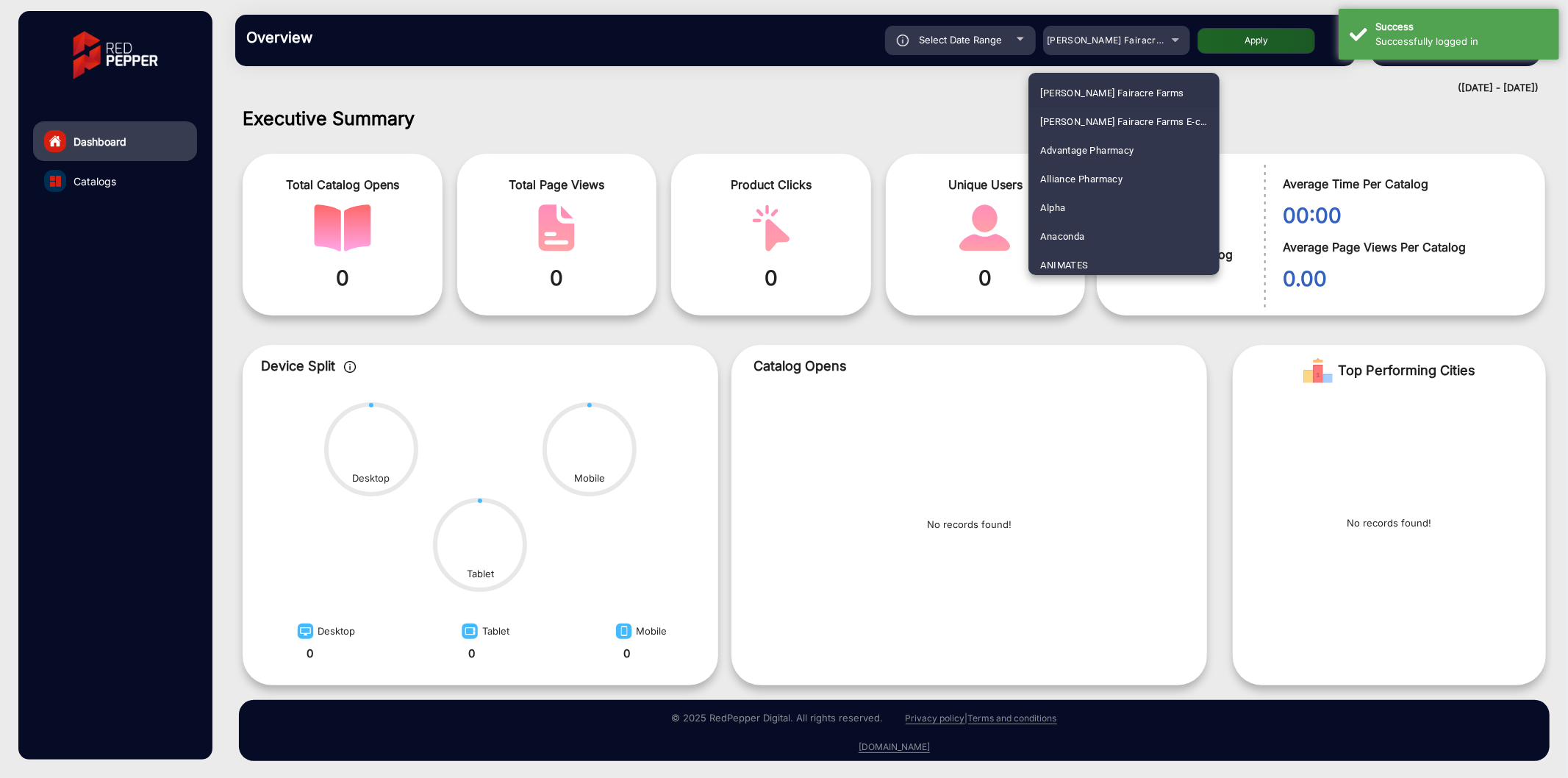
scroll to position [1008, 0]
click at [1116, 165] on span "[PERSON_NAME] [PERSON_NAME] T-[PERSON_NAME]" at bounding box center [1124, 174] width 168 height 28
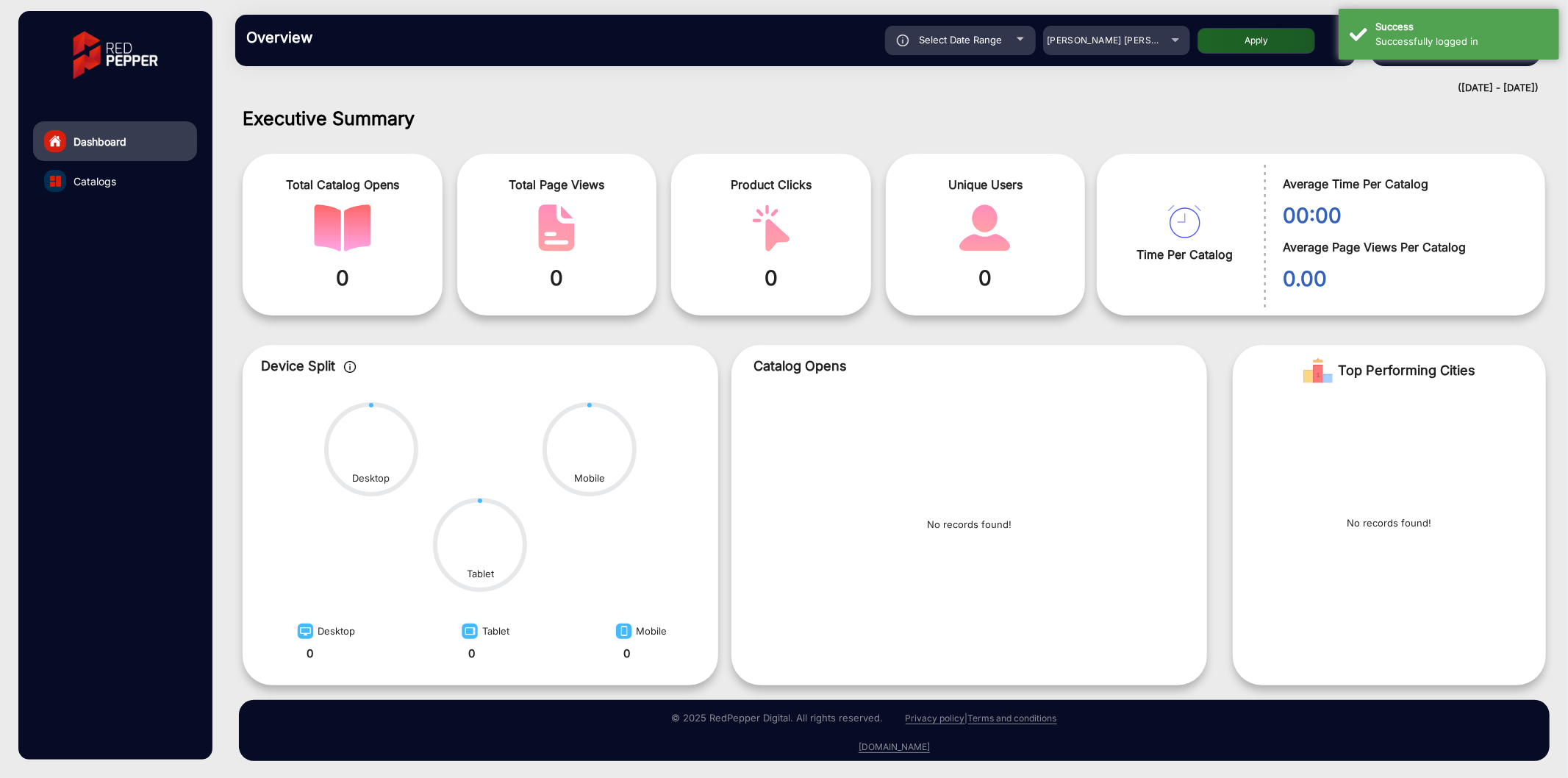
click at [1236, 39] on button "Apply" at bounding box center [1256, 40] width 117 height 26
type input "[DATE]"
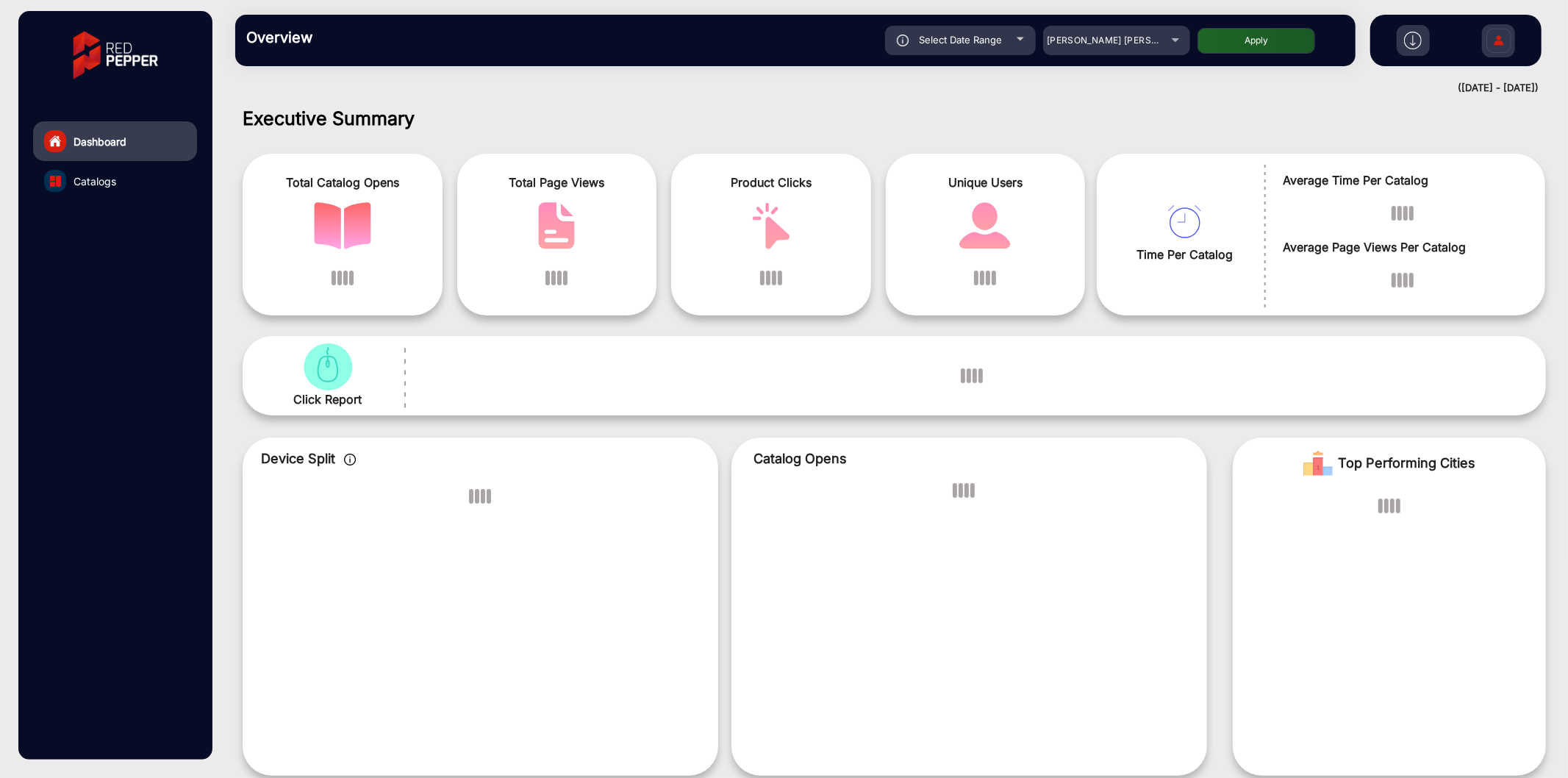
scroll to position [11, 0]
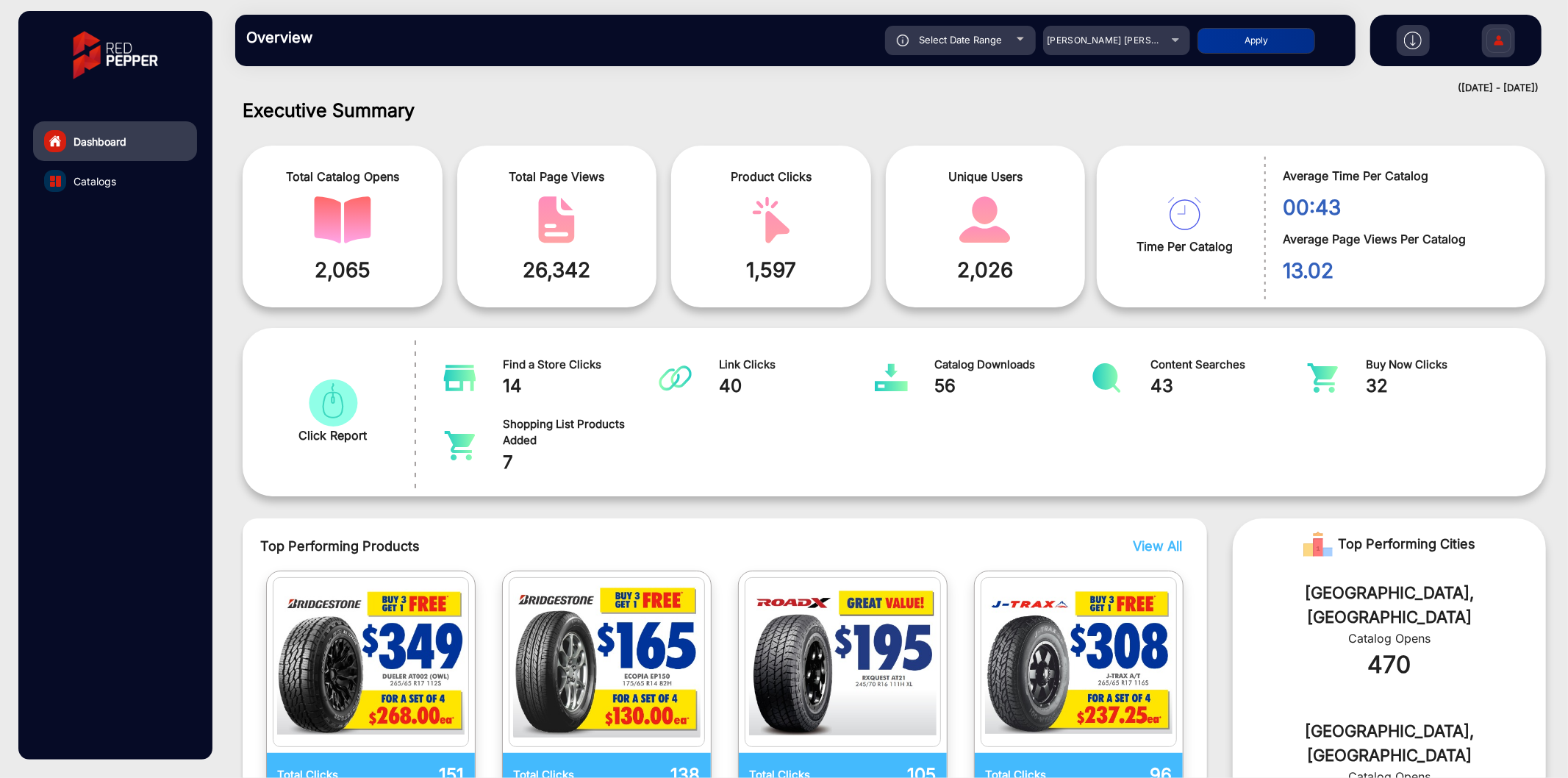
click at [959, 61] on div "Overview Reports Understand what makes your customers tick and learn how they a…" at bounding box center [795, 40] width 1121 height 51
click at [969, 53] on div "Select Date Range" at bounding box center [960, 40] width 150 height 29
type input "[DATE]"
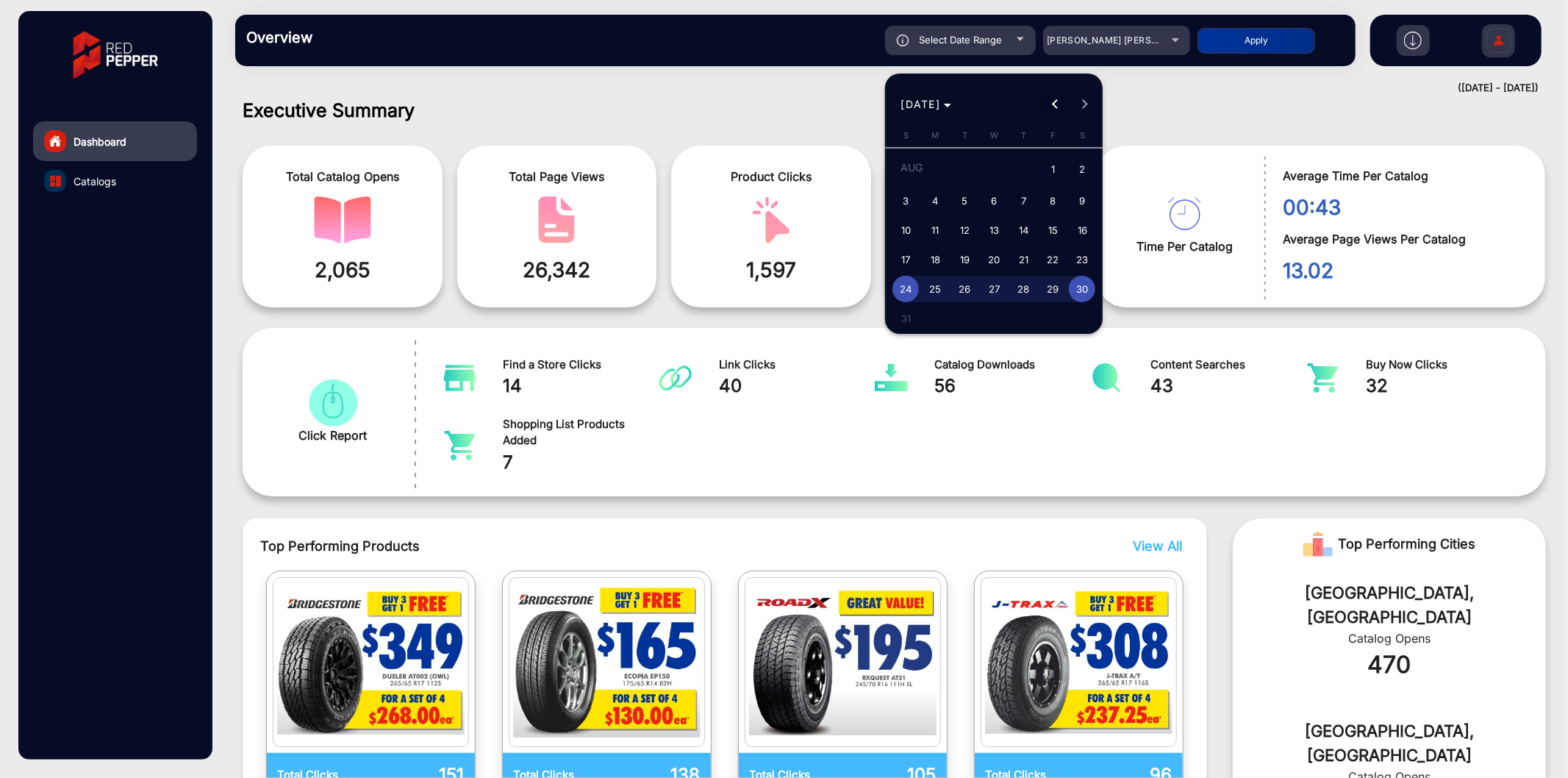
click at [1048, 109] on span "Previous month" at bounding box center [1055, 104] width 29 height 29
click at [1050, 97] on span "Previous month" at bounding box center [1055, 104] width 29 height 29
click at [1016, 170] on span "1" at bounding box center [1023, 170] width 27 height 30
type input "5/1/2025"
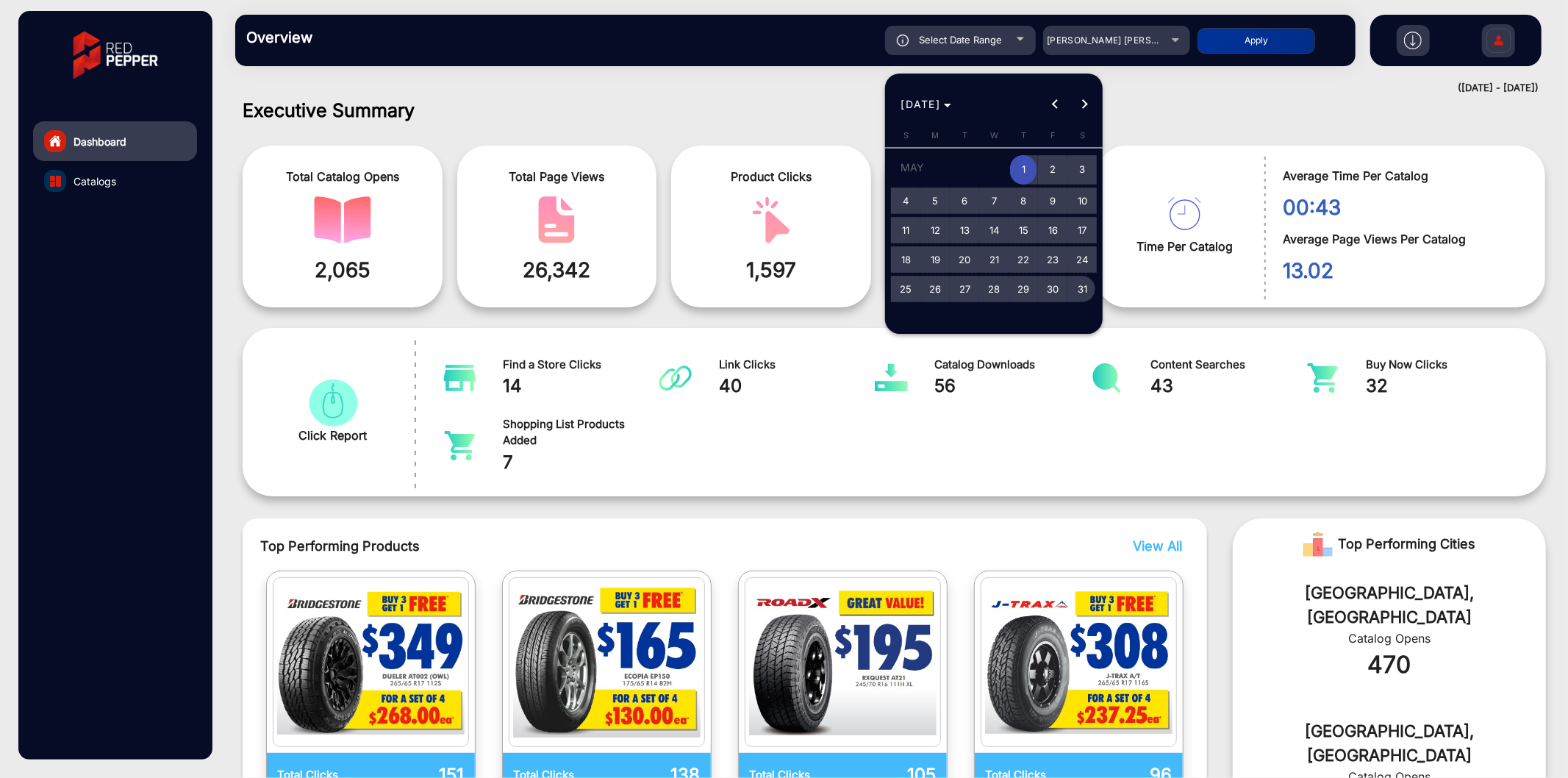
click at [1073, 280] on span "31" at bounding box center [1081, 289] width 27 height 27
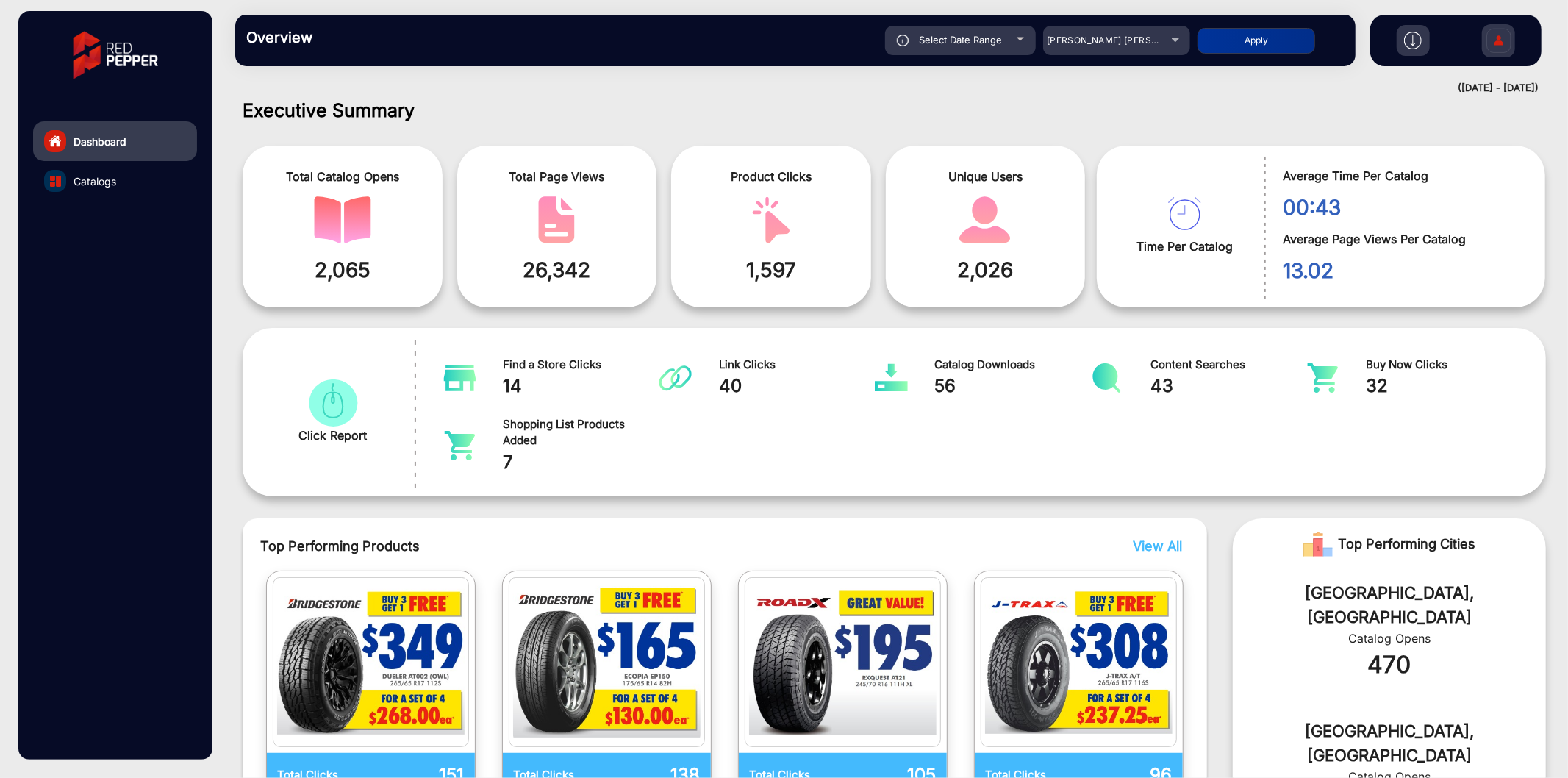
type input "5/31/2025"
click at [1236, 34] on button "Apply" at bounding box center [1256, 40] width 117 height 26
type input "5/1/2025"
type input "5/31/2025"
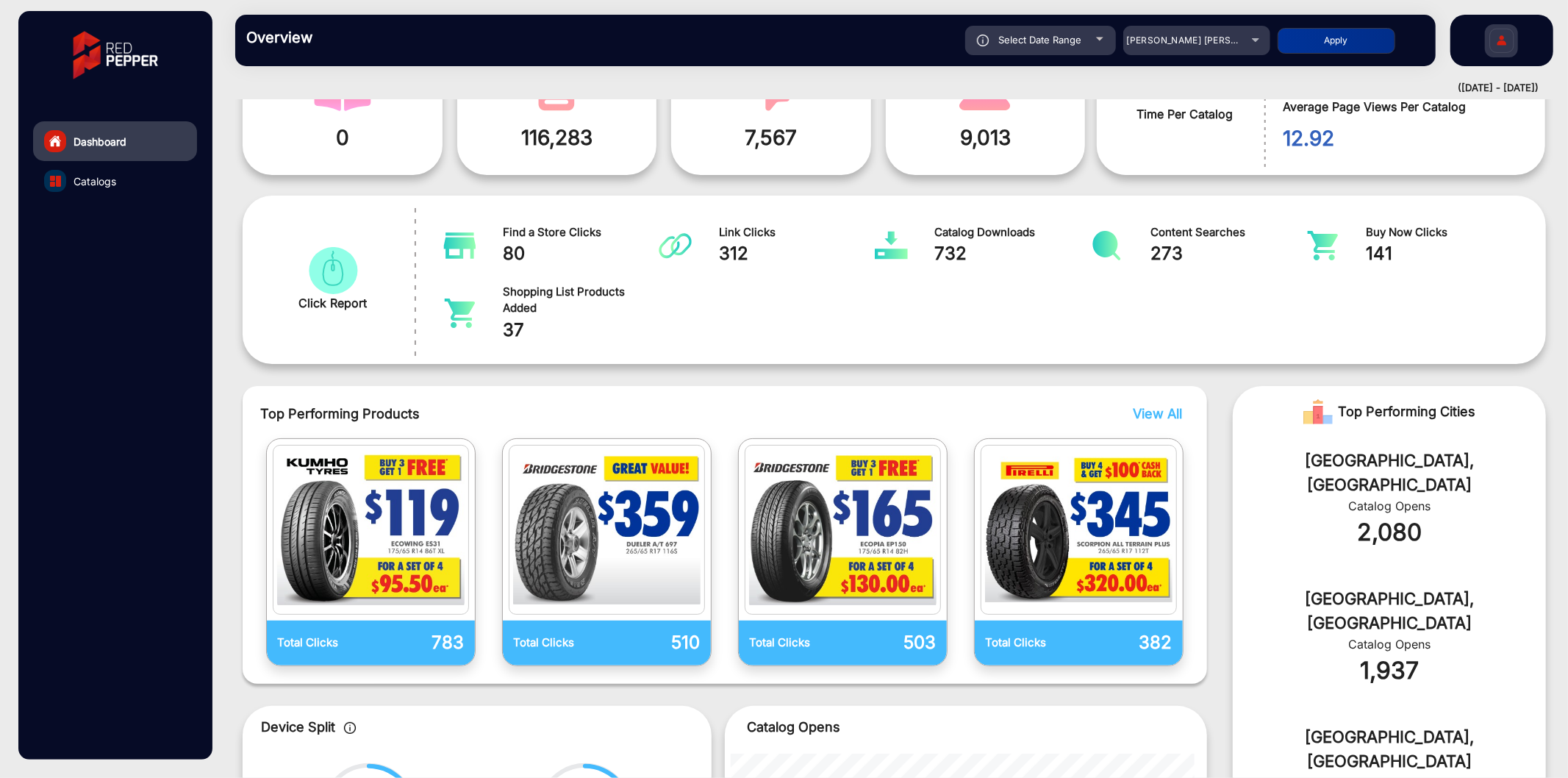
scroll to position [0, 0]
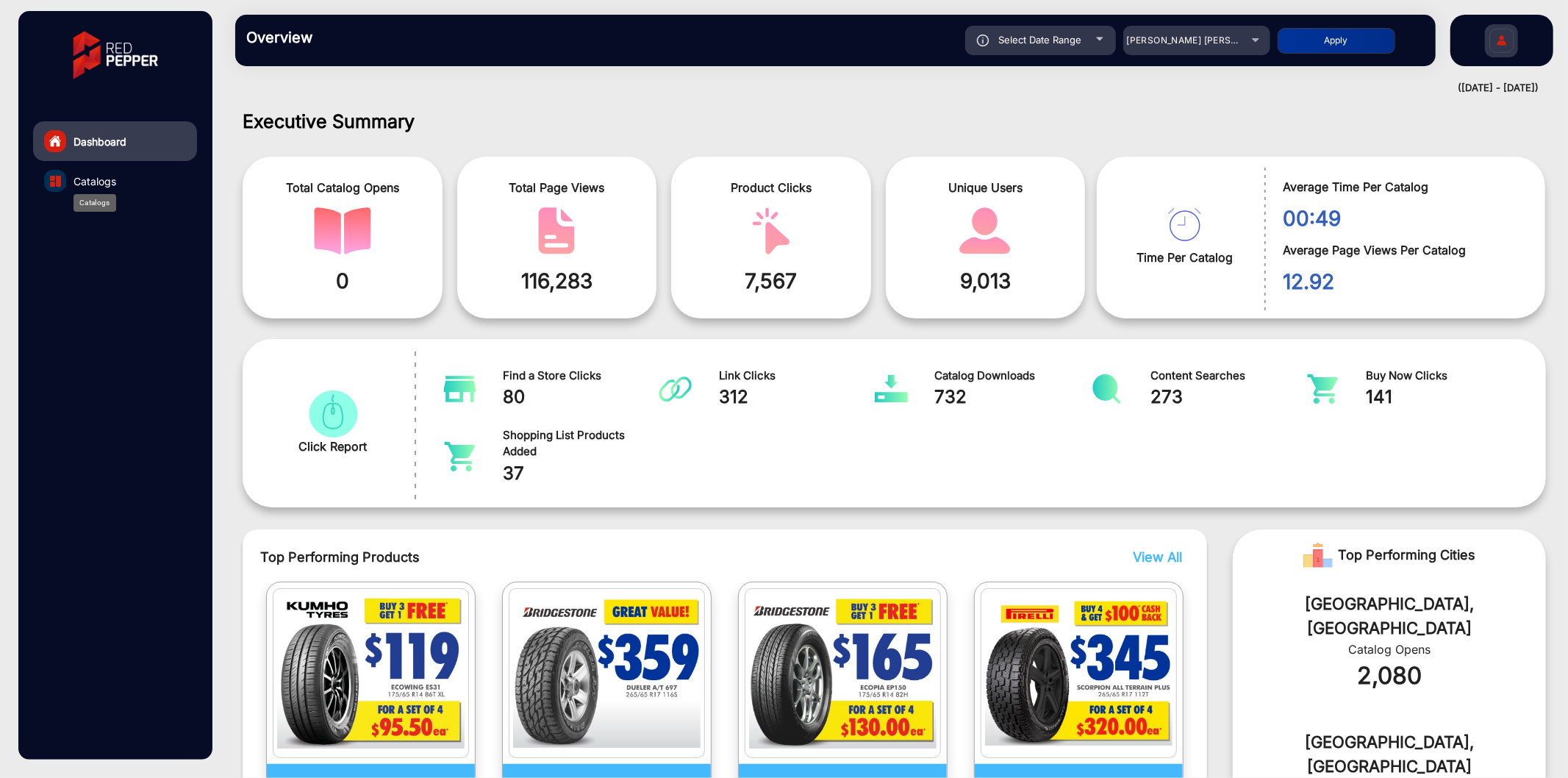
click at [93, 185] on span "Catalogs" at bounding box center [94, 181] width 43 height 16
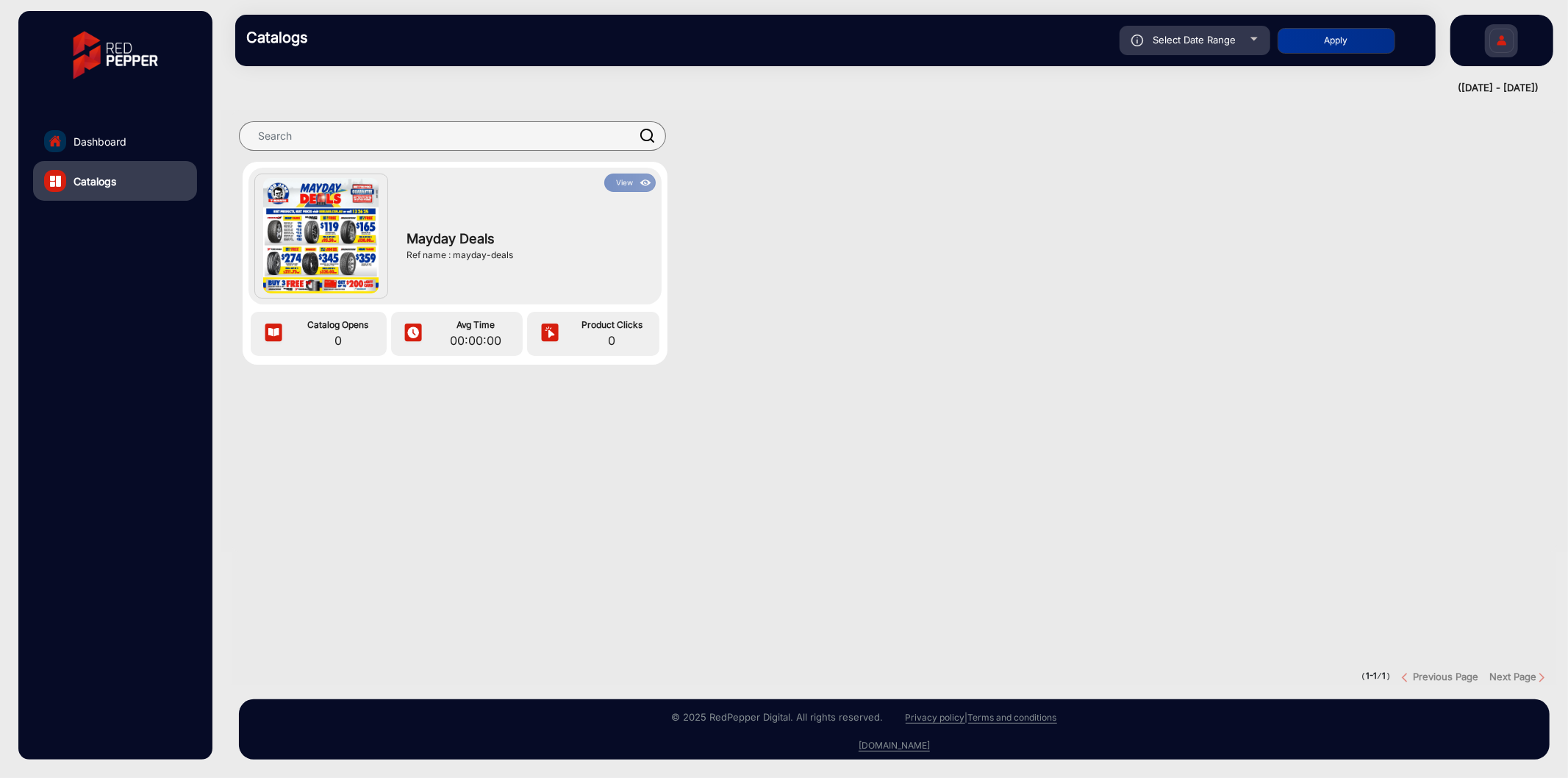
click at [1165, 49] on div "Select Date Range" at bounding box center [1195, 40] width 150 height 29
type input "5/1/2025"
type input "5/31/2025"
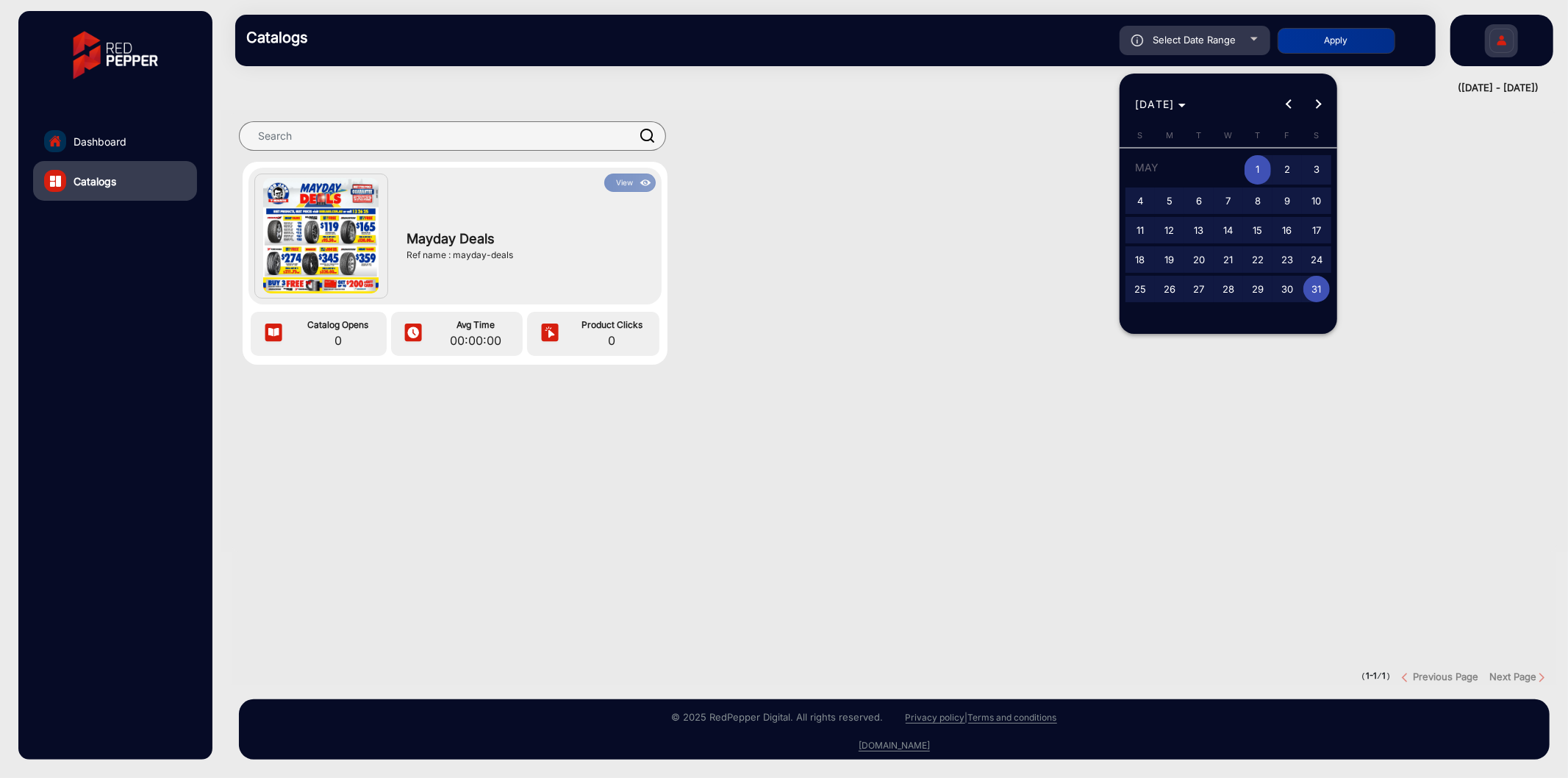
click at [1255, 172] on span "1" at bounding box center [1257, 170] width 27 height 30
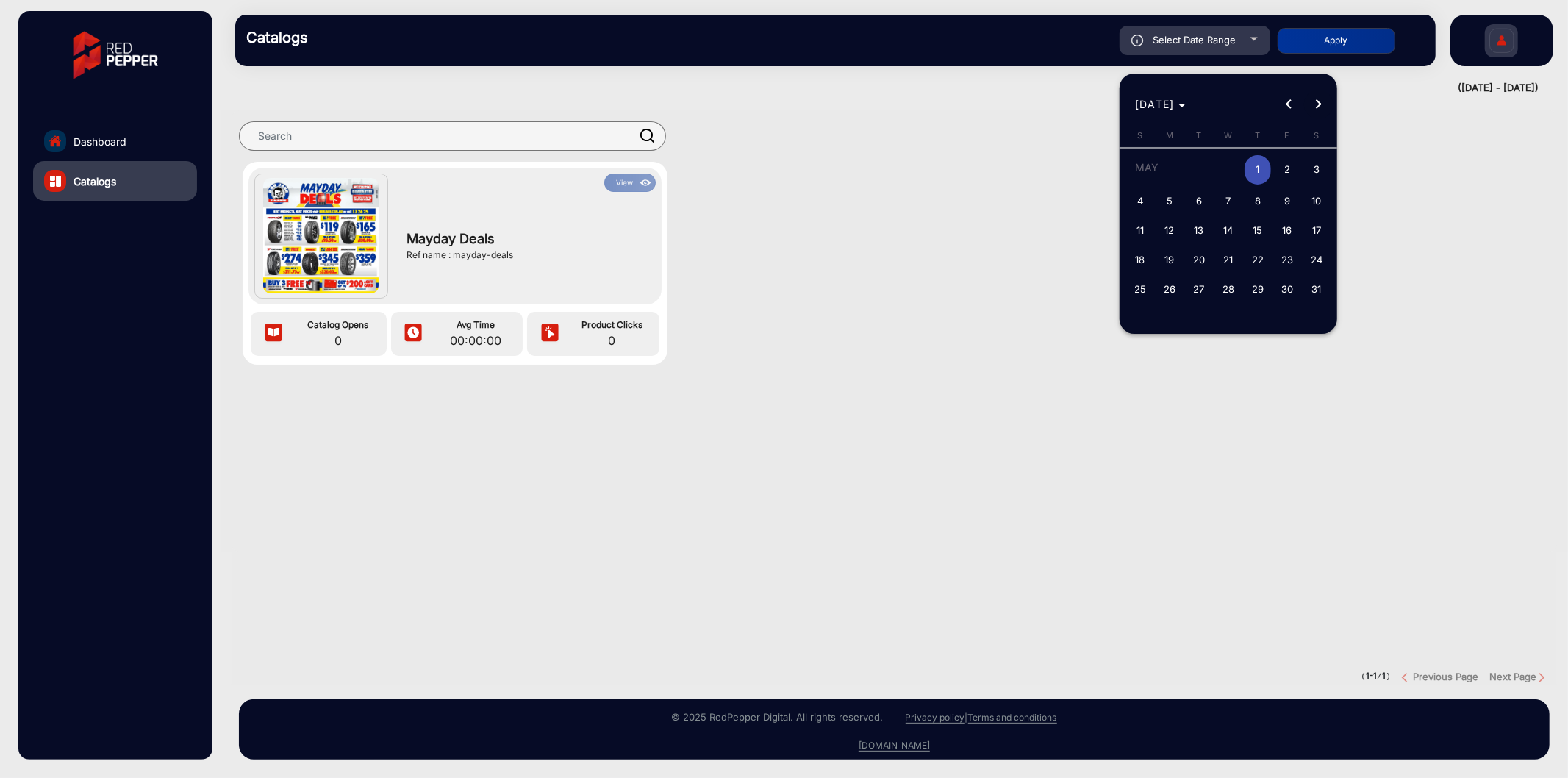
click at [1321, 108] on span "Next month" at bounding box center [1319, 104] width 29 height 29
click at [1321, 108] on div "[DATE] [DATE]" at bounding box center [1228, 104] width 210 height 29
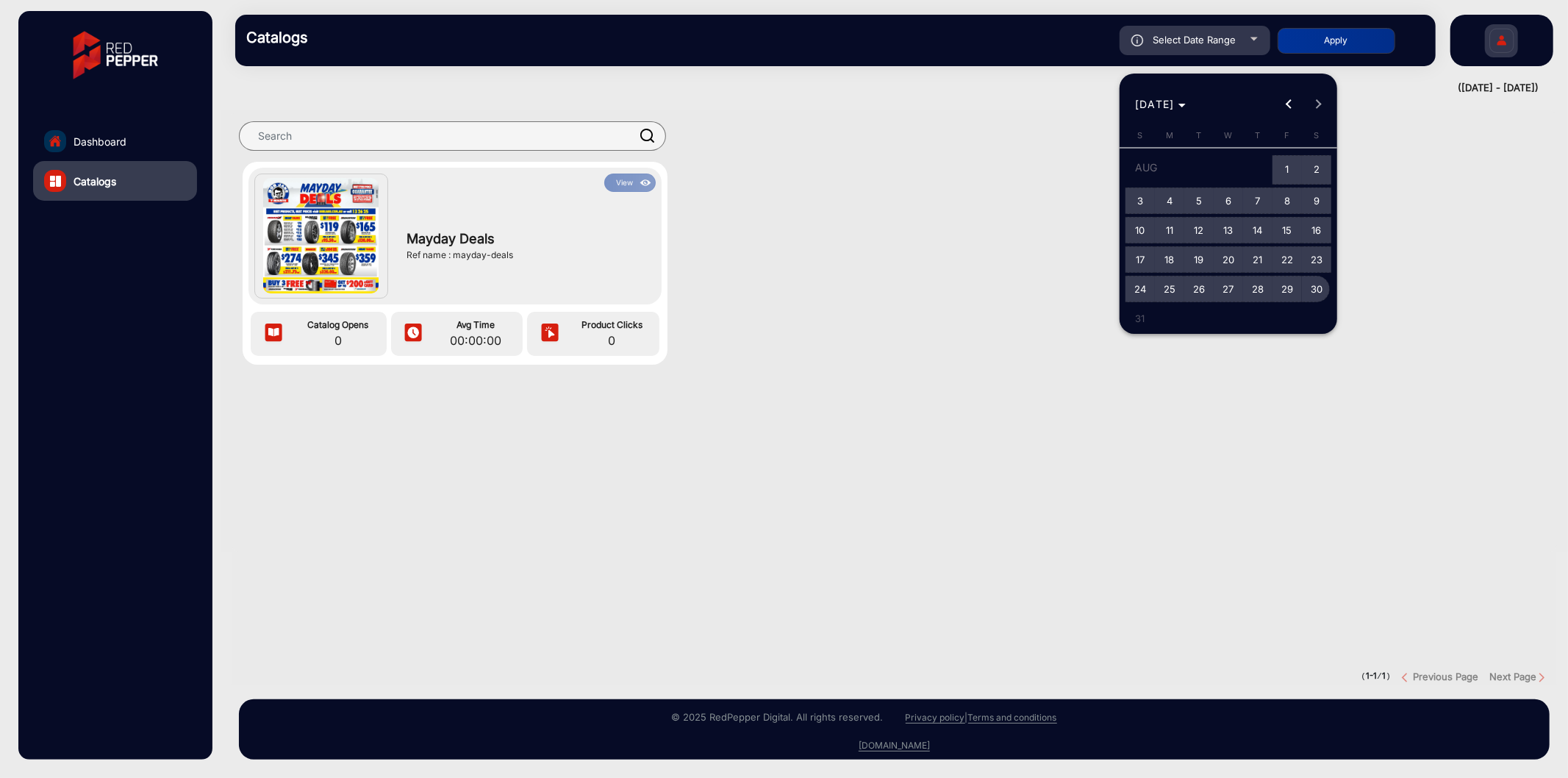
click at [1310, 284] on span "30" at bounding box center [1316, 289] width 27 height 27
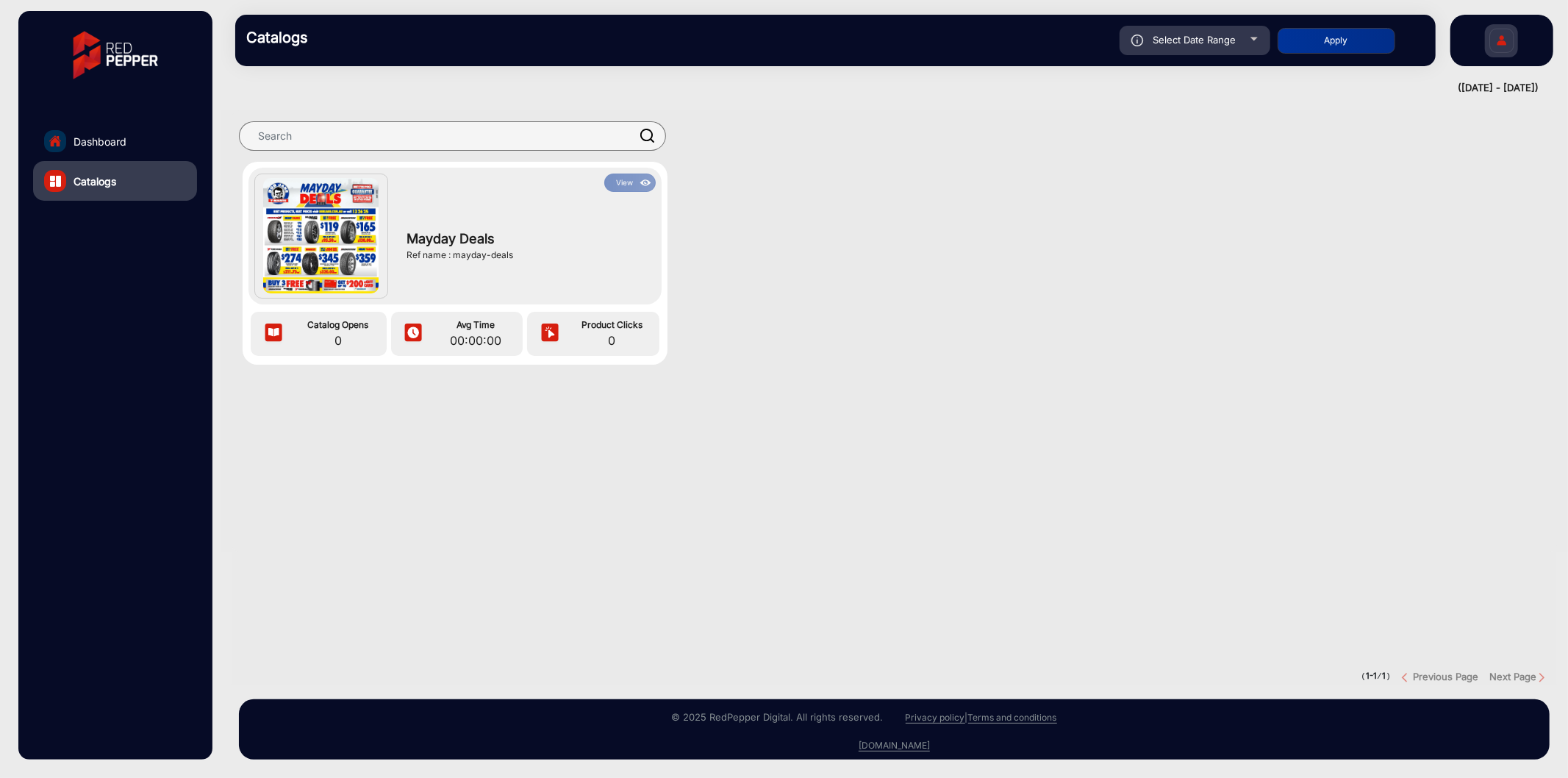
type input "[DATE]"
click at [1346, 56] on div "Catalogs Select Date Range 5/1/2025 5/1/2025 – 8/30/2025 5/31/2025 Bob Jane T-M…" at bounding box center [836, 40] width 1201 height 51
click at [1351, 44] on button "Apply" at bounding box center [1336, 40] width 117 height 26
type input "5/1/2025"
type input "[DATE]"
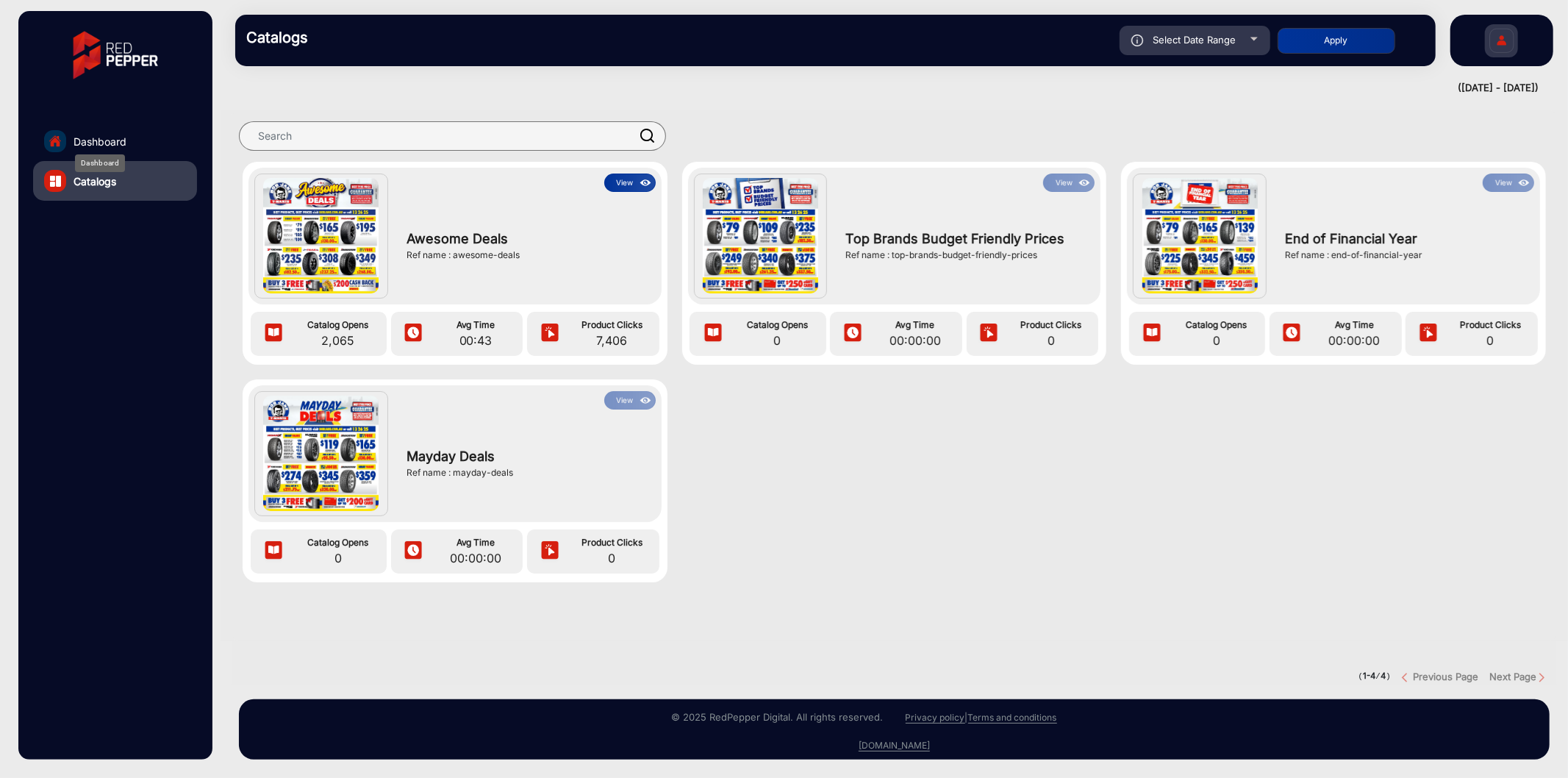
click at [112, 137] on span "Dashboard" at bounding box center [100, 141] width 53 height 16
